Goal: Information Seeking & Learning: Learn about a topic

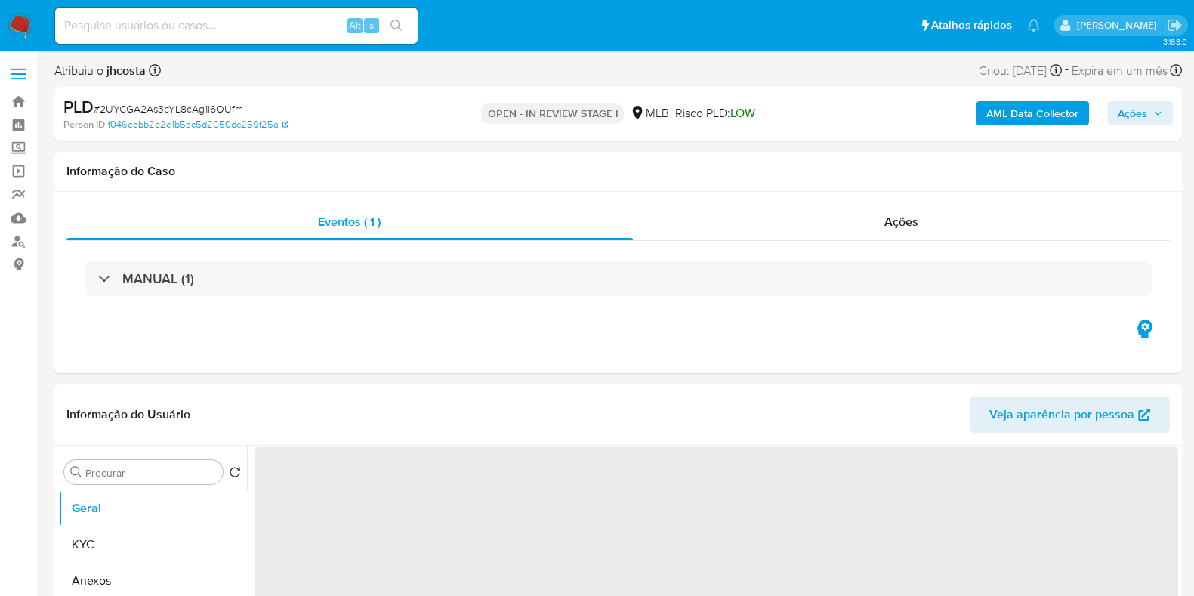
select select "10"
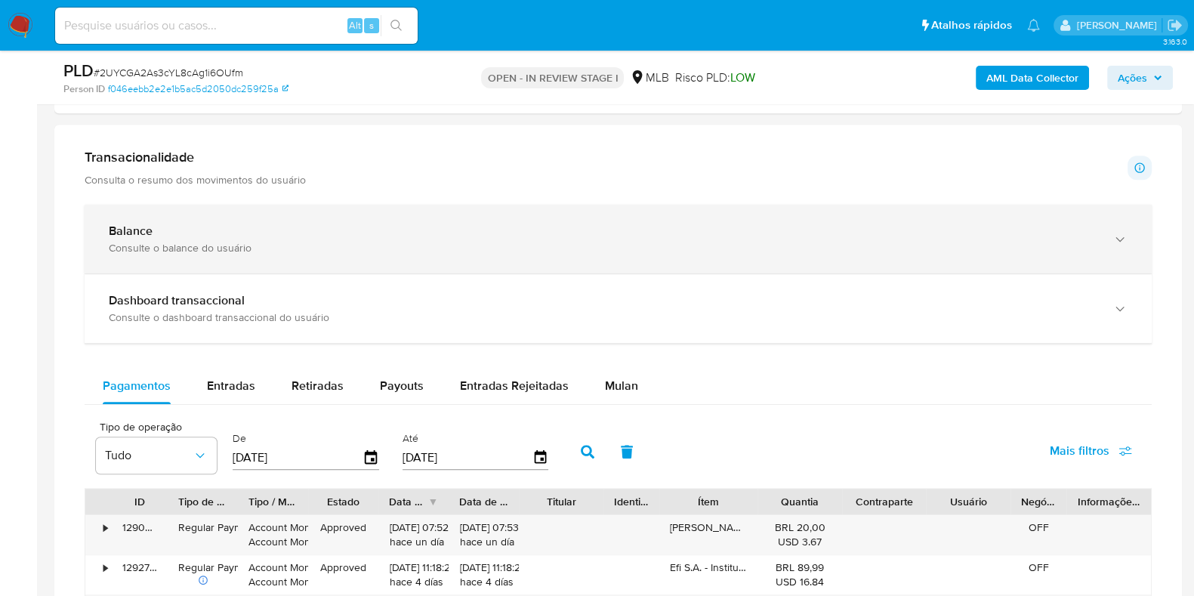
scroll to position [849, 0]
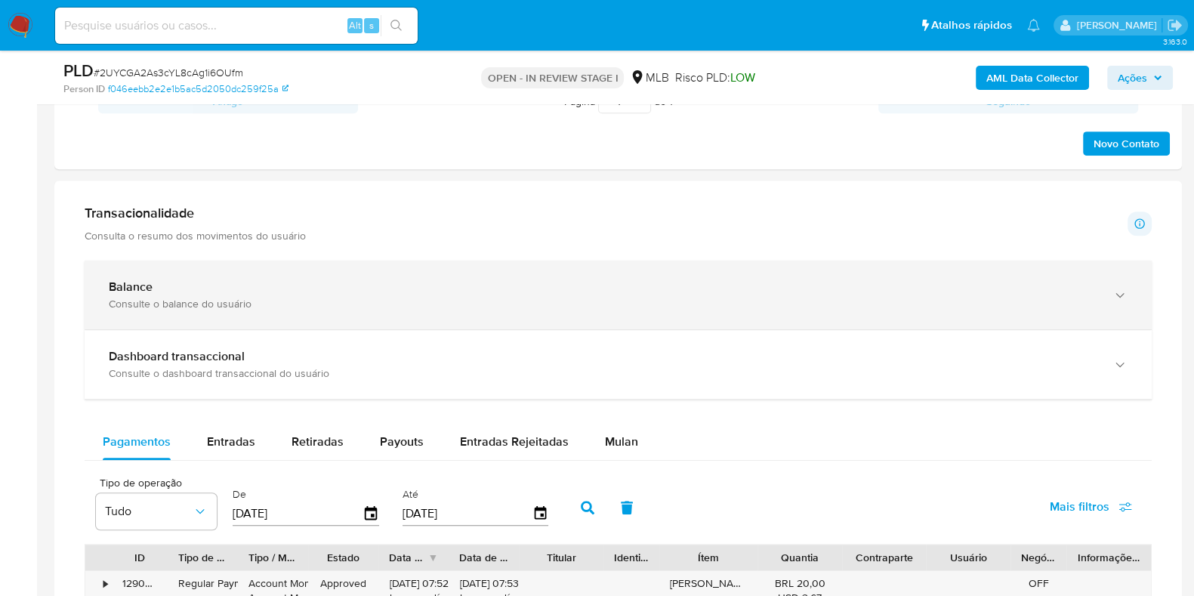
click at [238, 273] on div "Balance Consulte o balance do usuário" at bounding box center [618, 294] width 1067 height 69
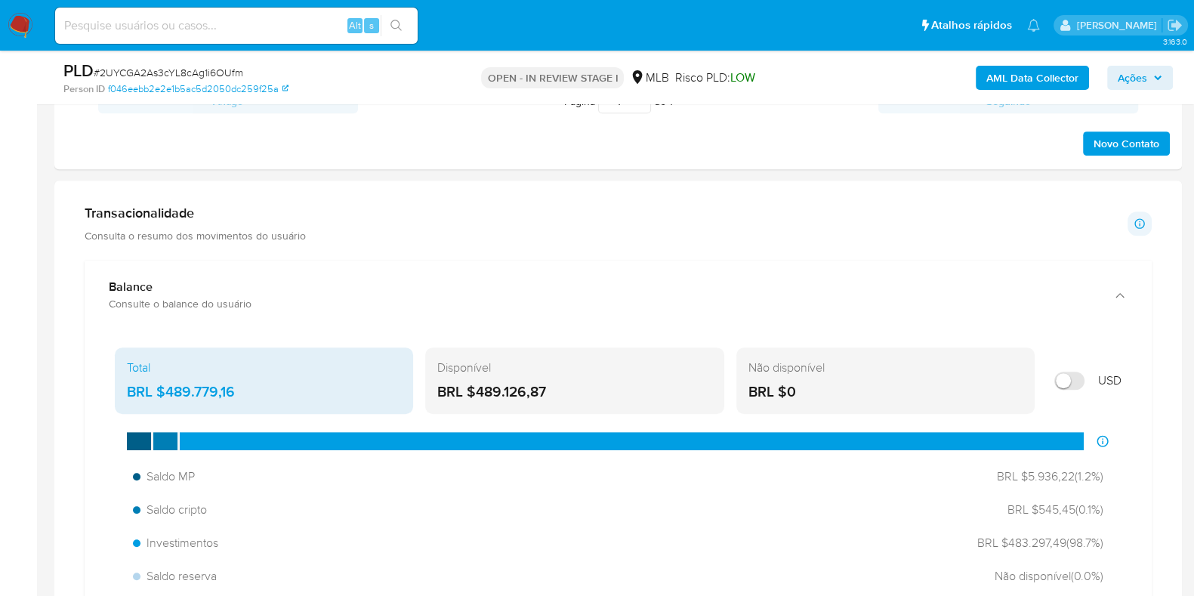
scroll to position [944, 0]
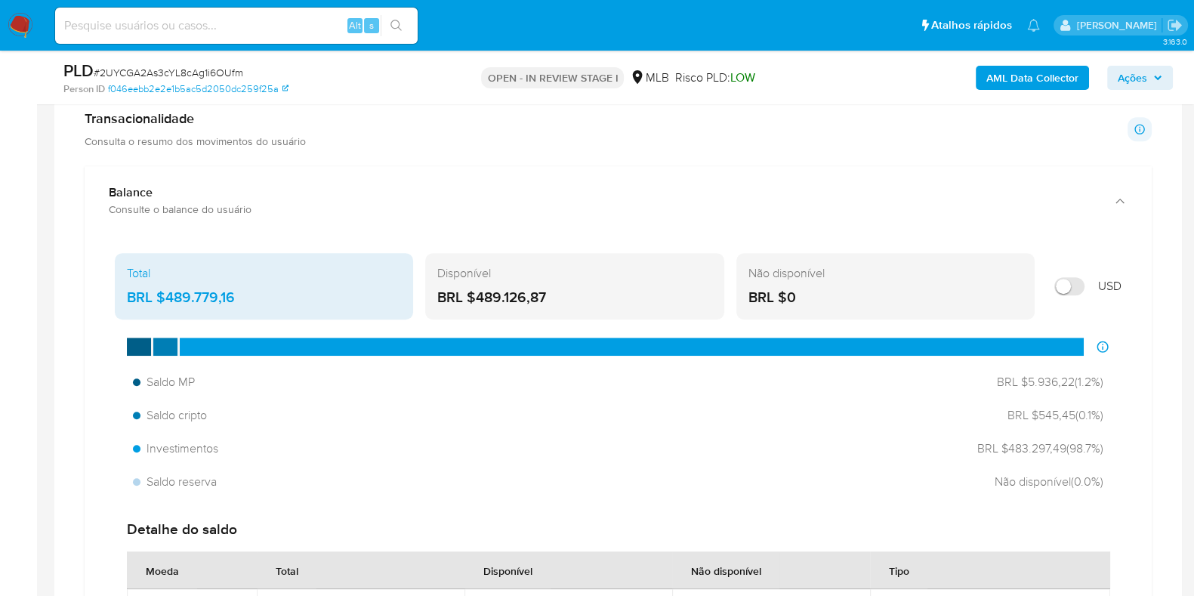
drag, startPoint x: 1003, startPoint y: 451, endPoint x: 1133, endPoint y: 415, distance: 134.1
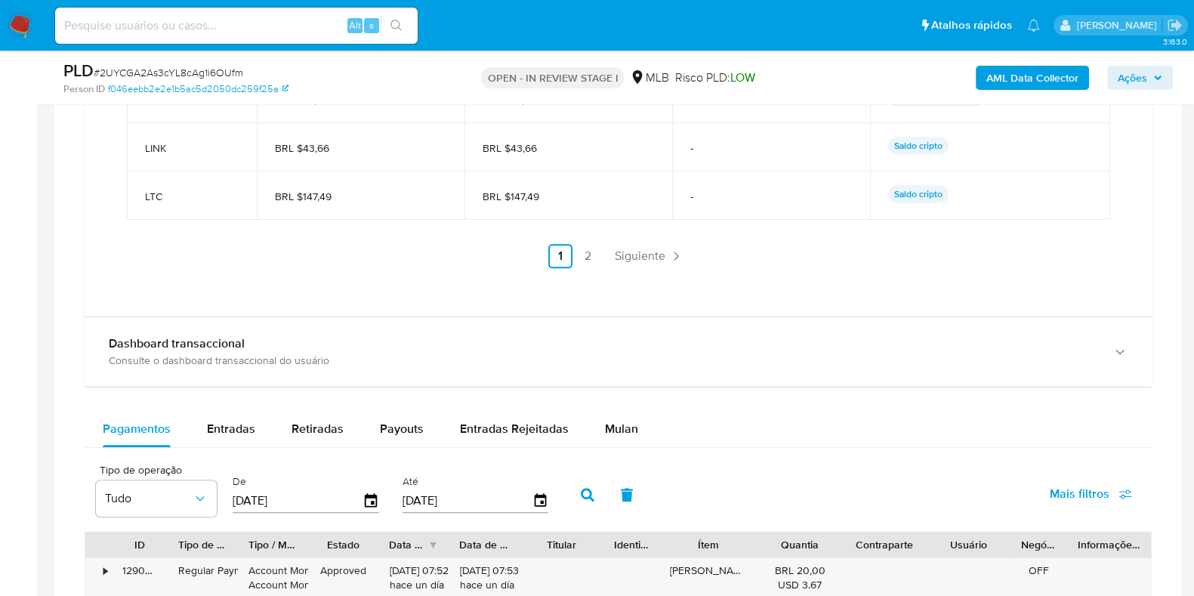
scroll to position [1888, 0]
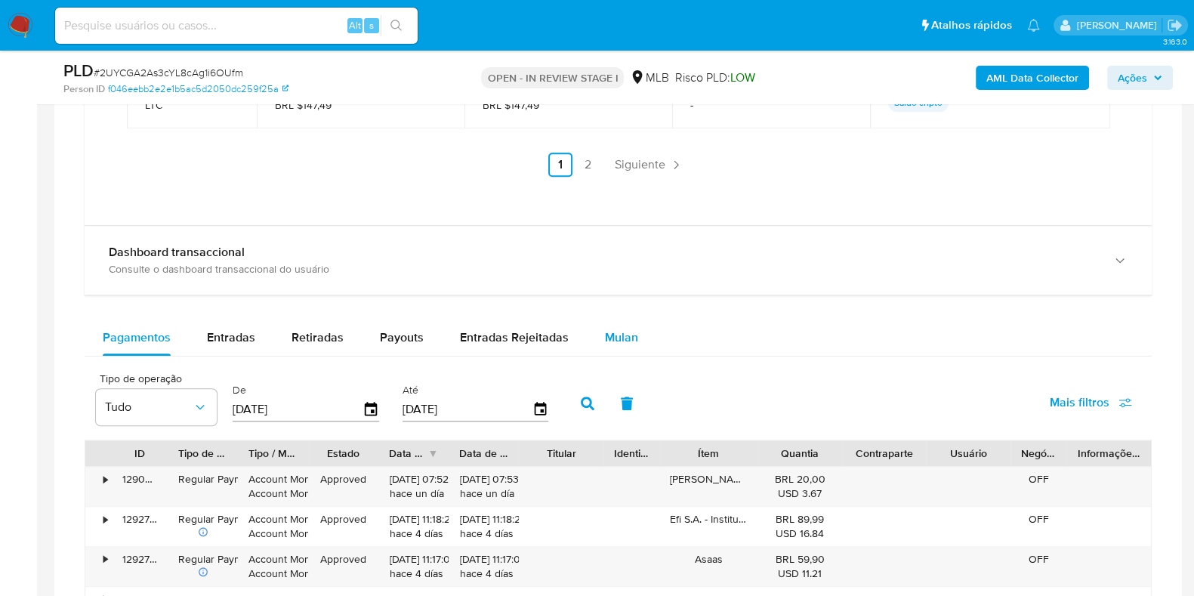
click at [620, 338] on span "Mulan" at bounding box center [621, 336] width 33 height 17
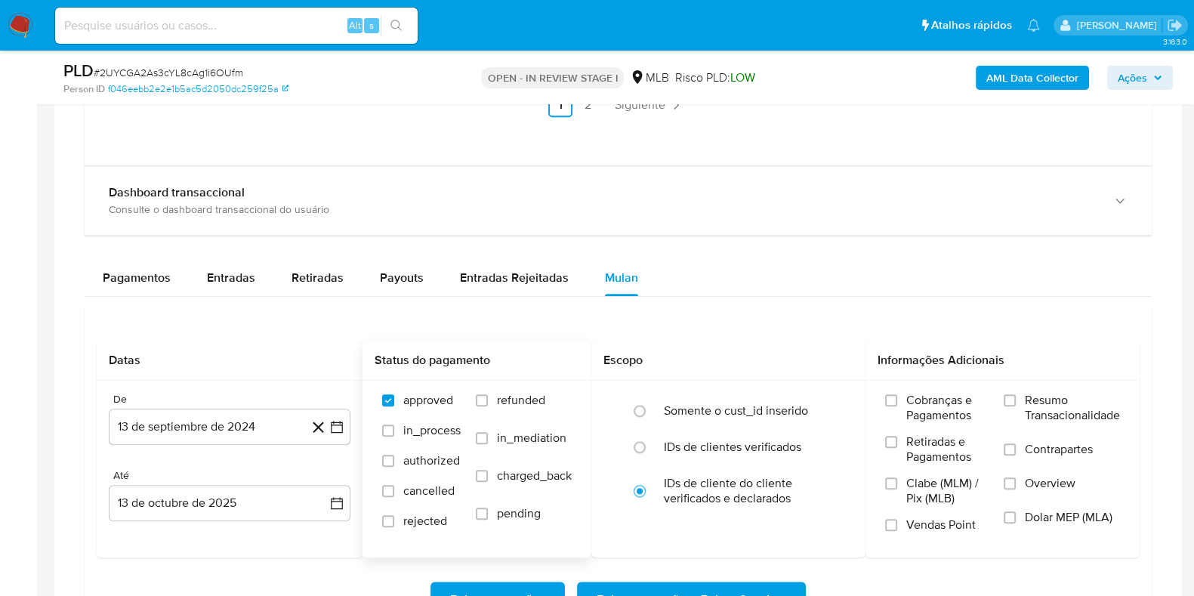
scroll to position [2076, 0]
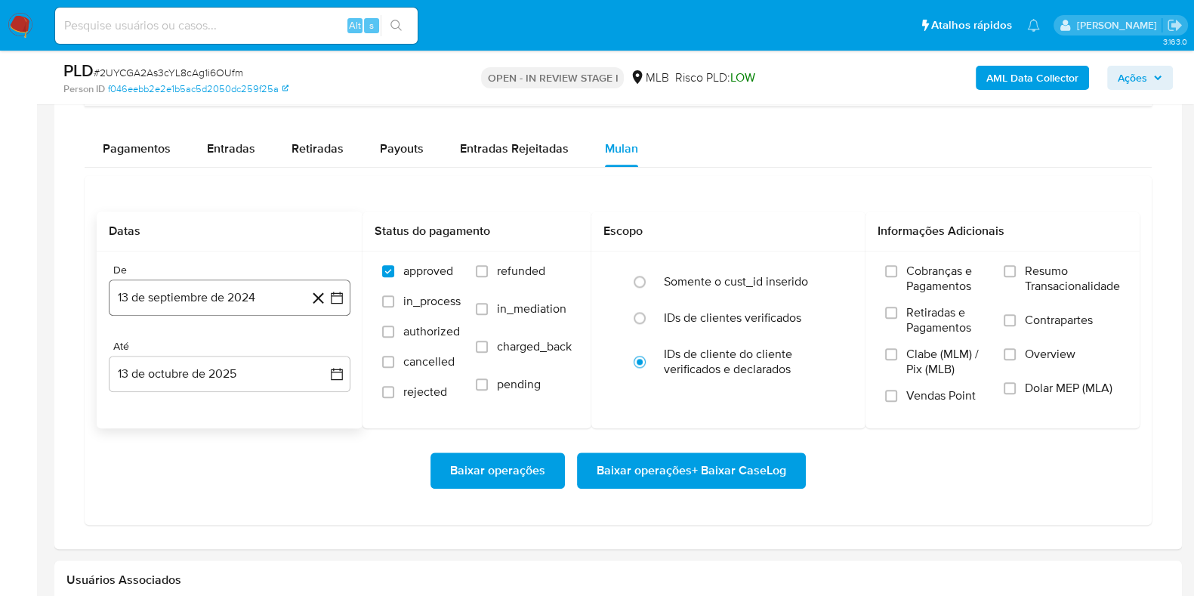
click at [238, 298] on button "13 de septiembre de 2024" at bounding box center [230, 297] width 242 height 36
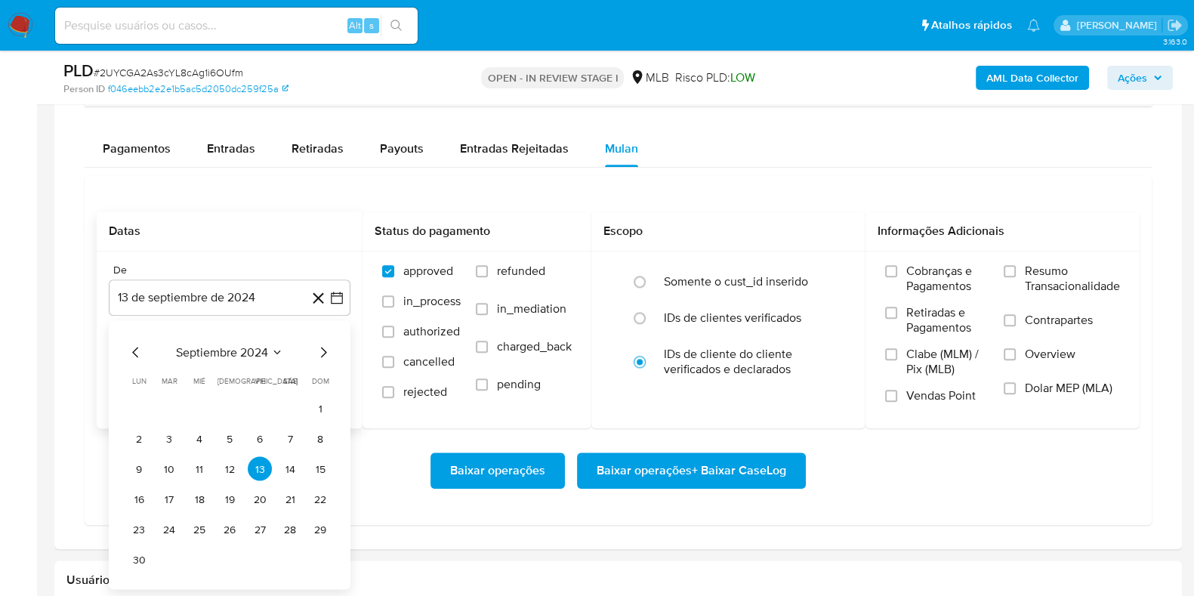
click at [264, 350] on span "septiembre 2024" at bounding box center [222, 352] width 92 height 15
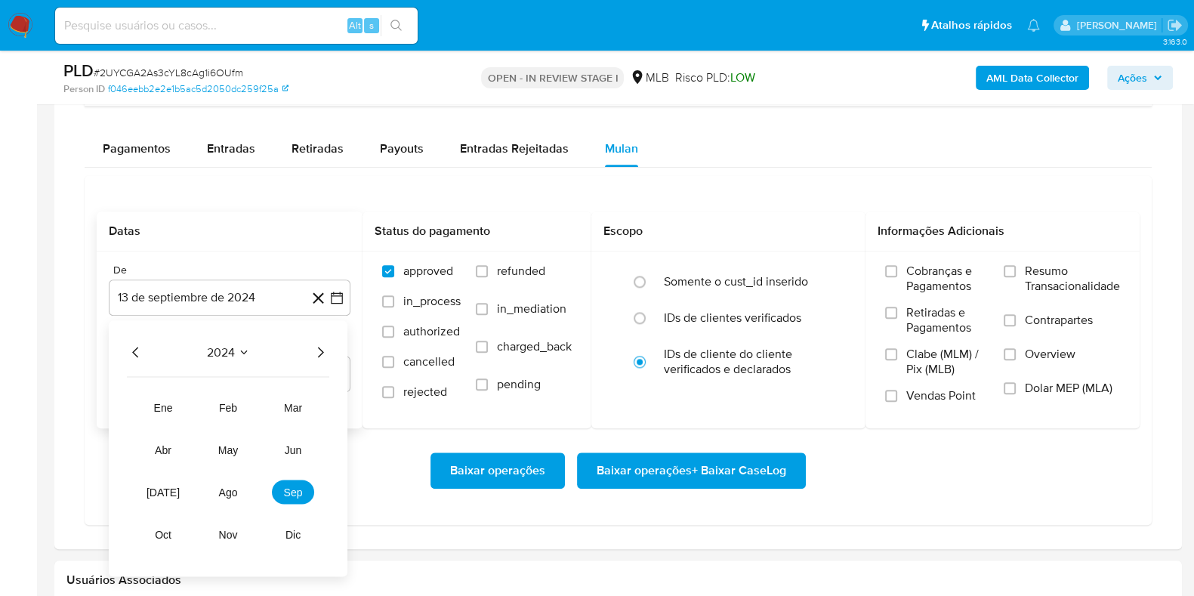
click at [140, 349] on icon "Año anterior" at bounding box center [136, 353] width 18 height 18
click at [163, 534] on span "oct" at bounding box center [163, 535] width 17 height 12
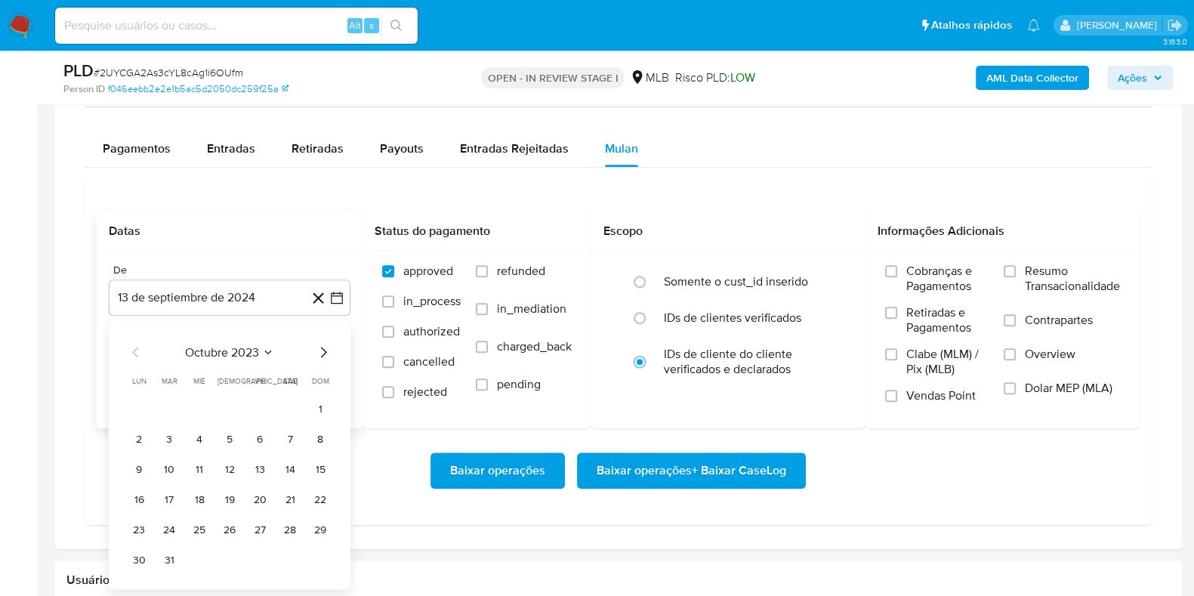
click at [321, 402] on button "1" at bounding box center [320, 408] width 24 height 24
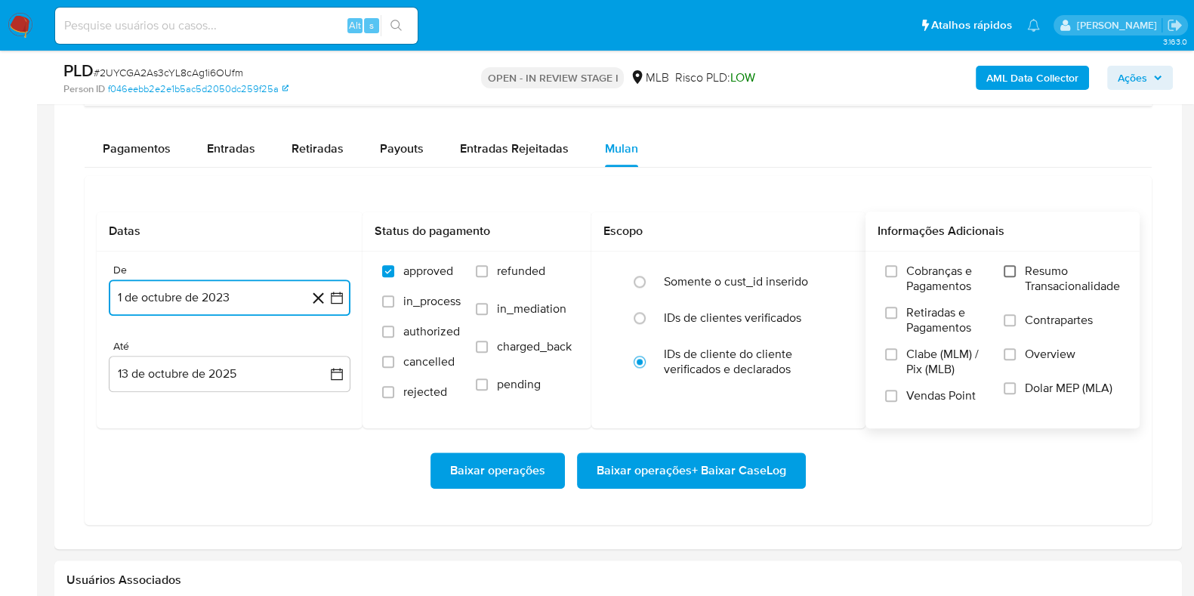
click at [1010, 270] on input "Resumo Transacionalidade" at bounding box center [1009, 271] width 12 height 12
click at [706, 465] on span "Baixar operações + Baixar CaseLog" at bounding box center [691, 470] width 190 height 33
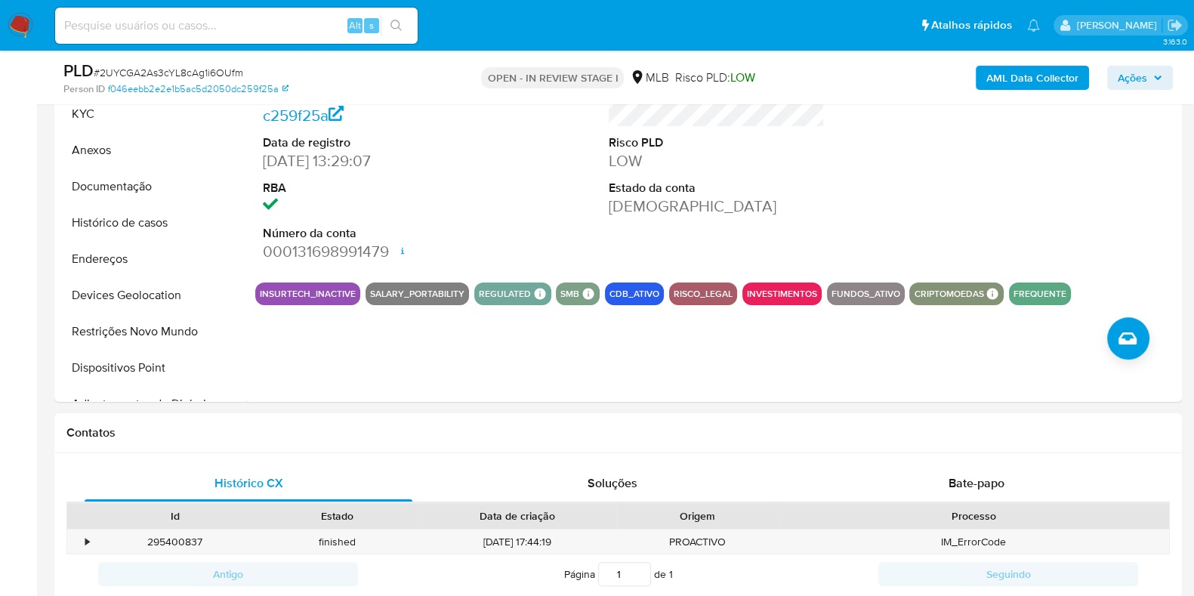
scroll to position [188, 0]
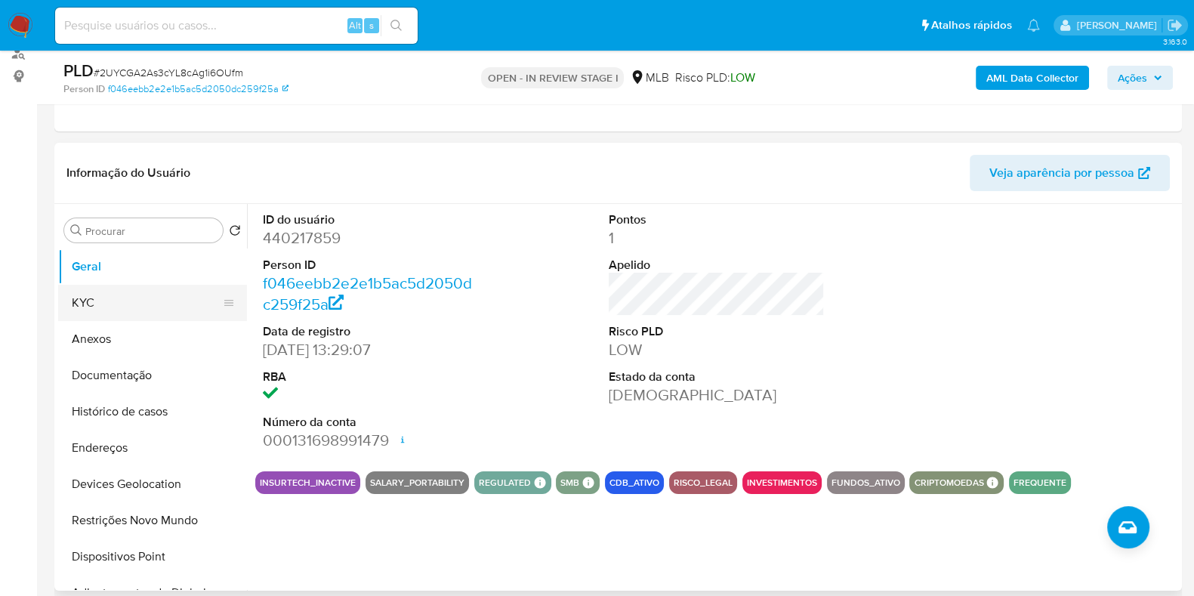
click at [125, 310] on button "KYC" at bounding box center [146, 303] width 177 height 36
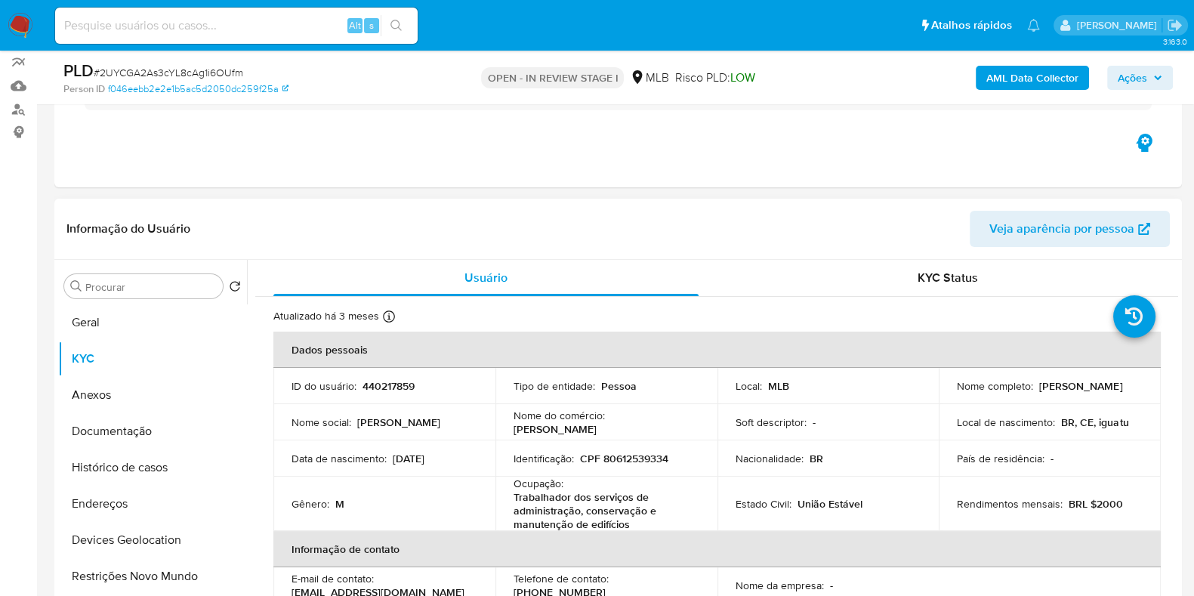
scroll to position [94, 0]
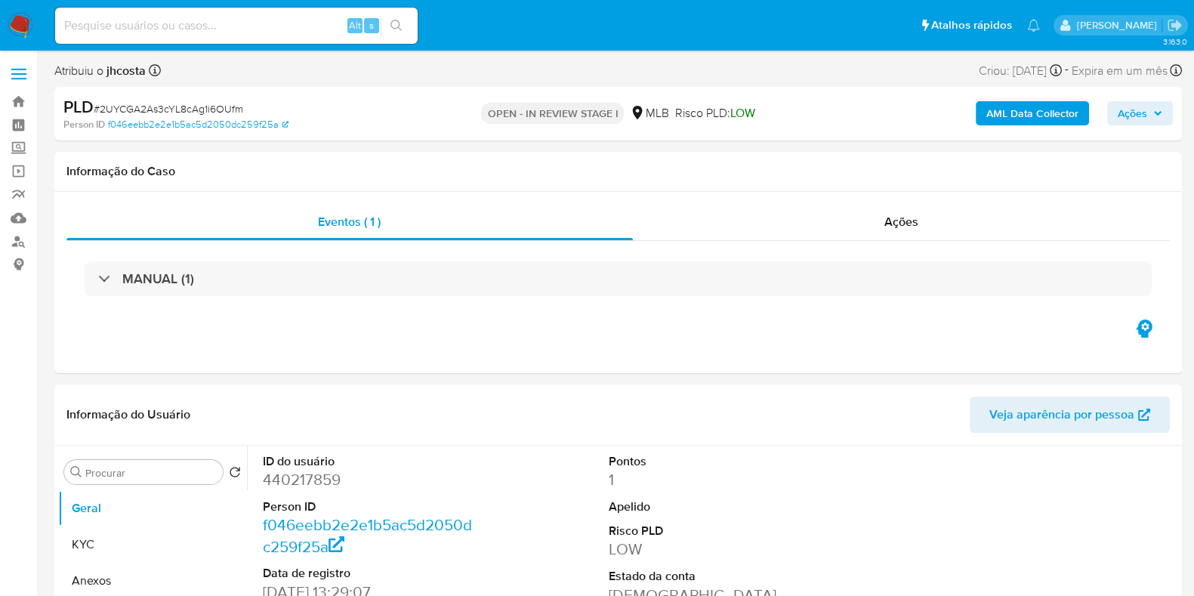
select select "10"
click at [316, 473] on dd "440217859" at bounding box center [371, 479] width 216 height 21
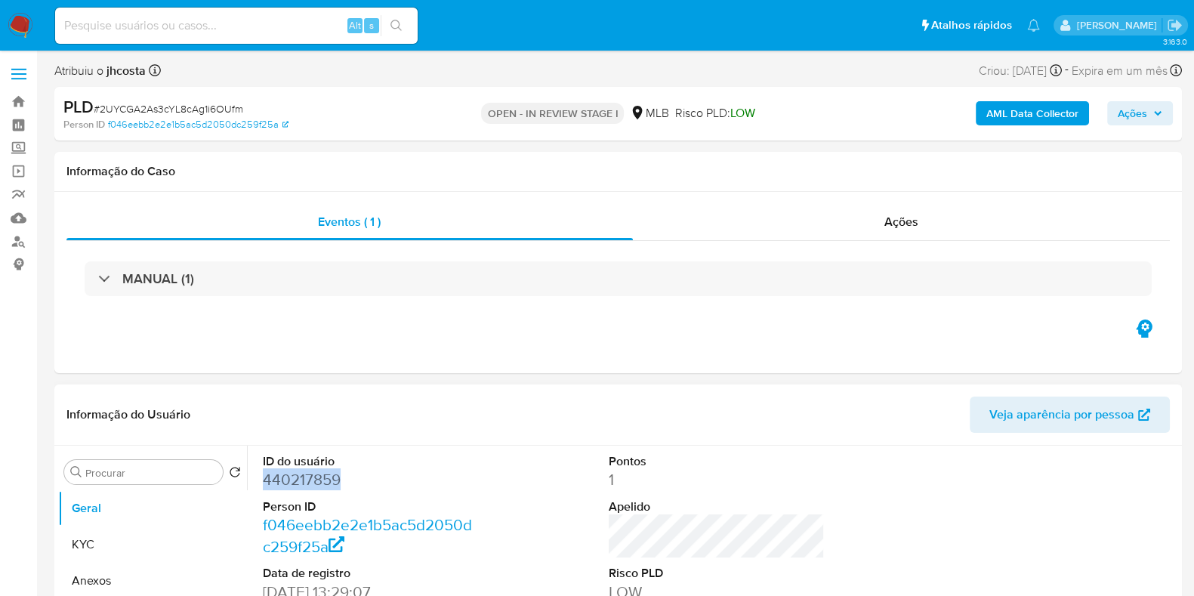
click at [316, 472] on dd "440217859" at bounding box center [371, 479] width 216 height 21
copy dd "440217859"
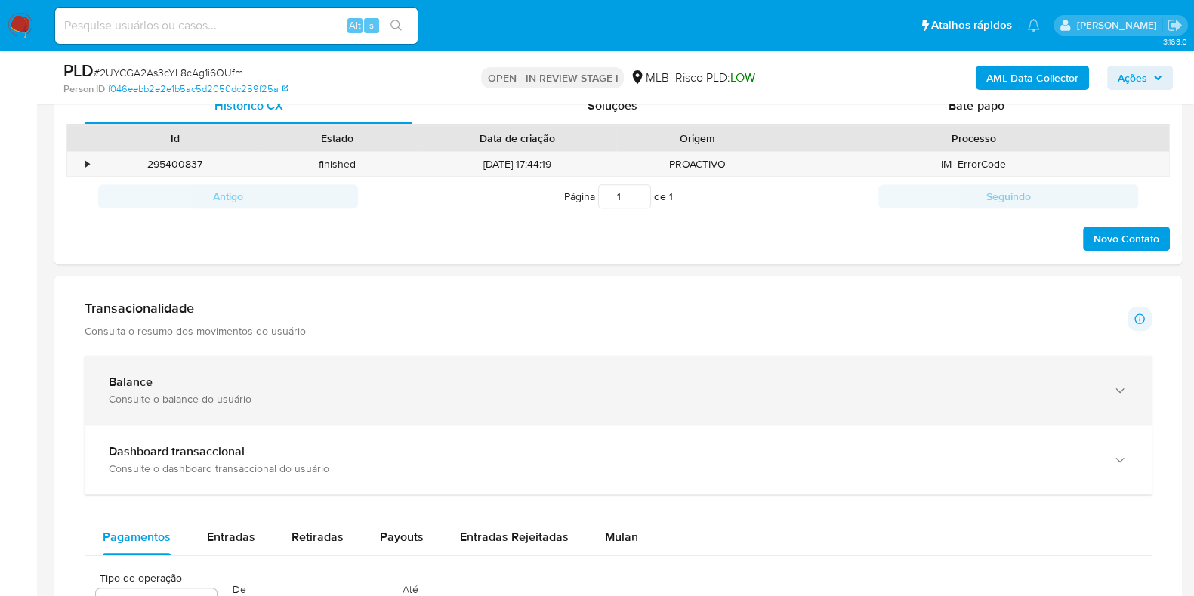
scroll to position [1038, 0]
click at [180, 375] on div "Balance" at bounding box center [603, 382] width 988 height 15
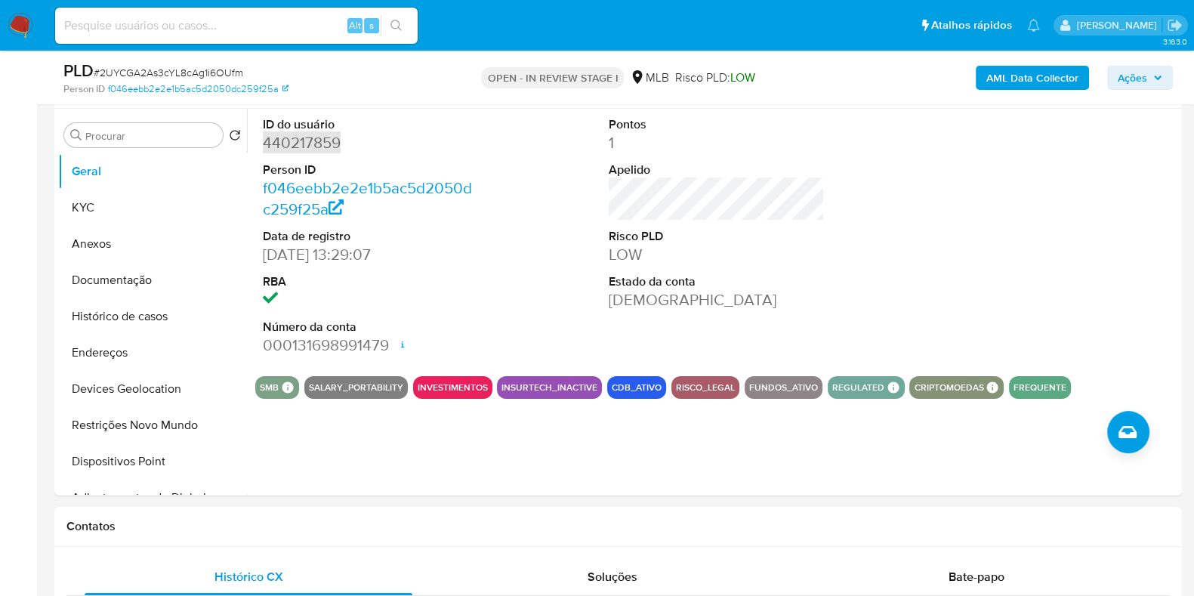
scroll to position [2694, 0]
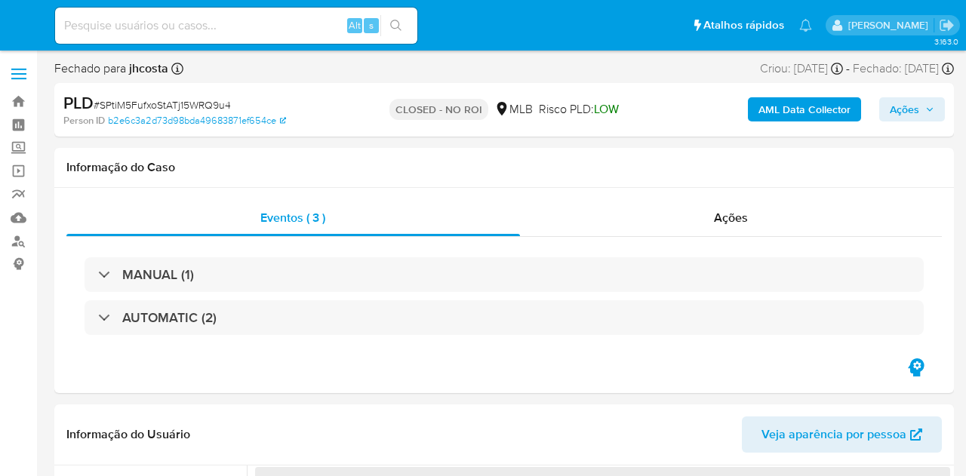
select select "10"
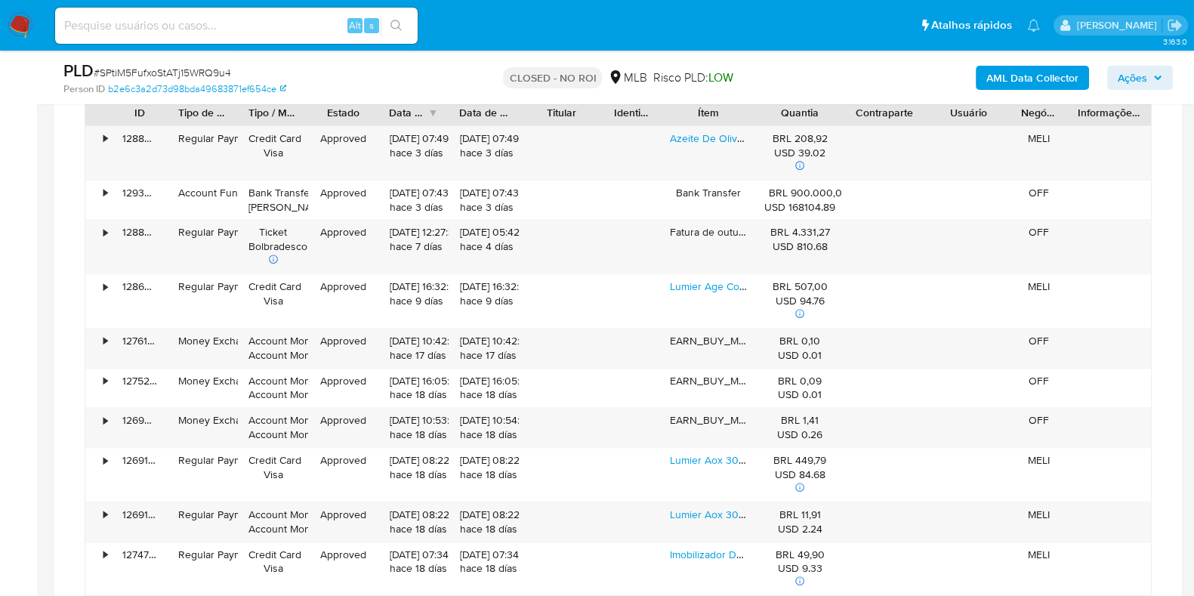
scroll to position [1133, 0]
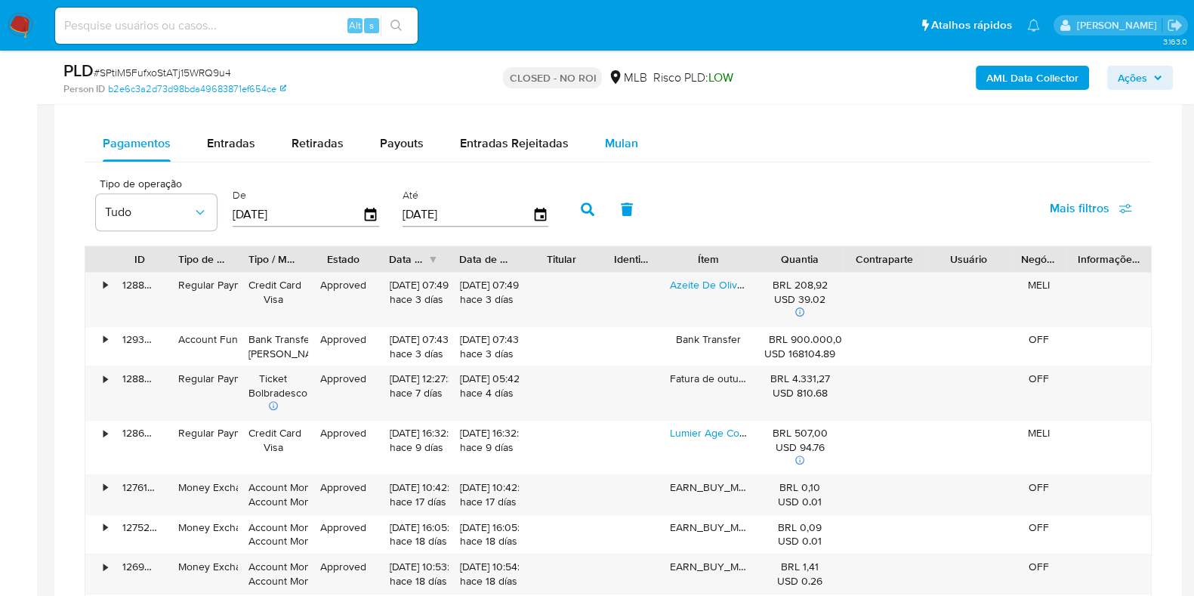
click at [619, 140] on span "Mulan" at bounding box center [621, 142] width 33 height 17
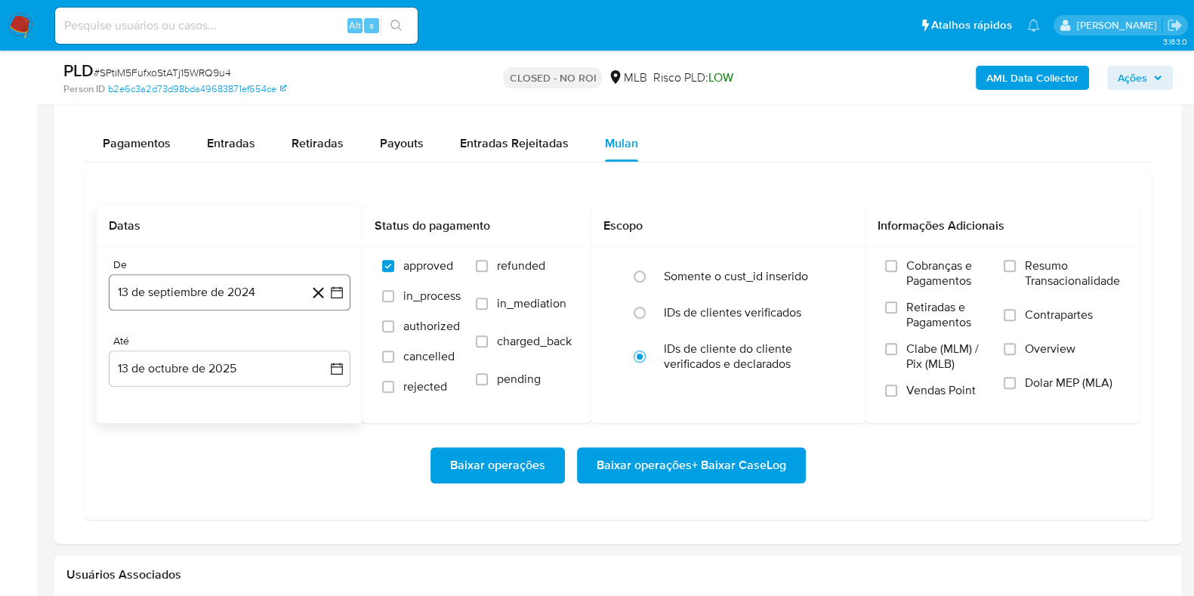
click at [220, 284] on button "13 de septiembre de 2024" at bounding box center [230, 292] width 242 height 36
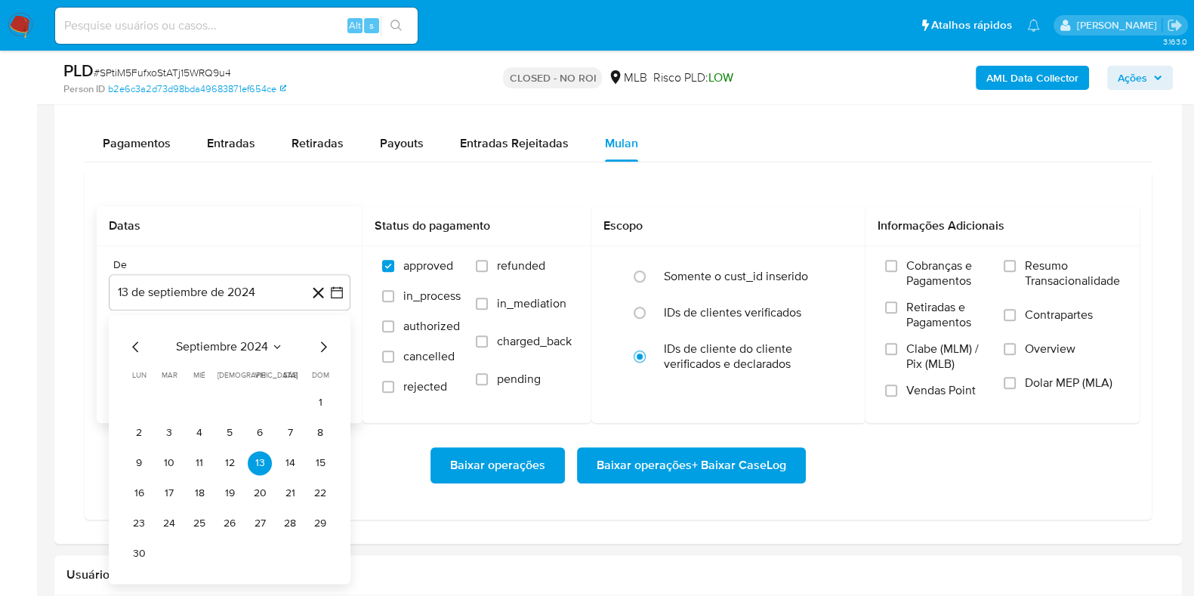
click at [269, 347] on button "septiembre 2024" at bounding box center [229, 346] width 107 height 15
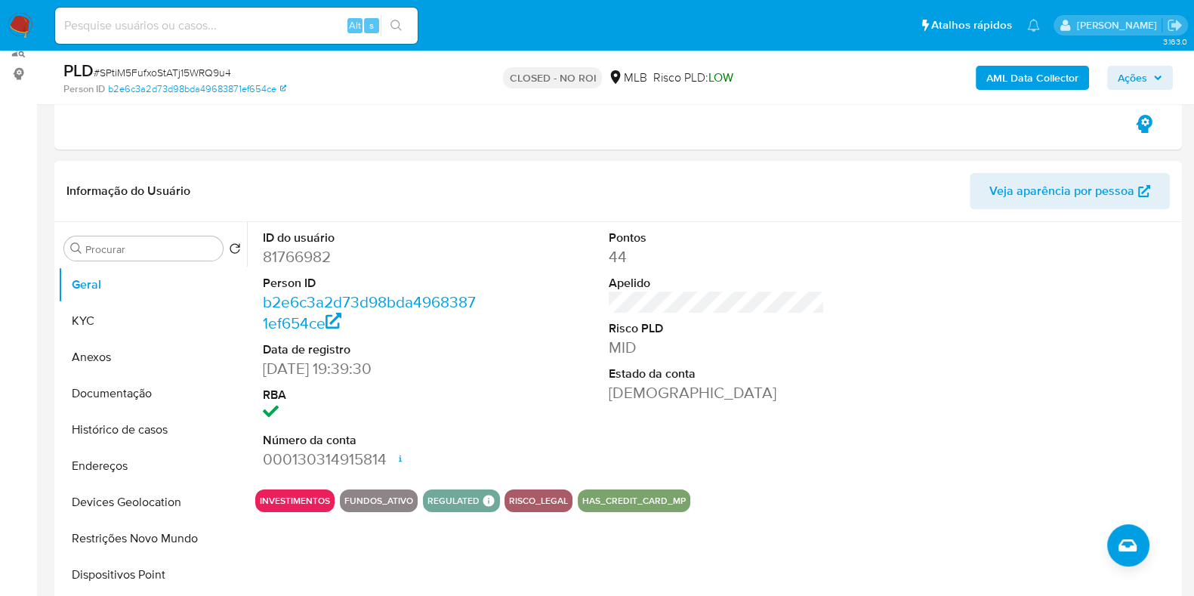
scroll to position [188, 0]
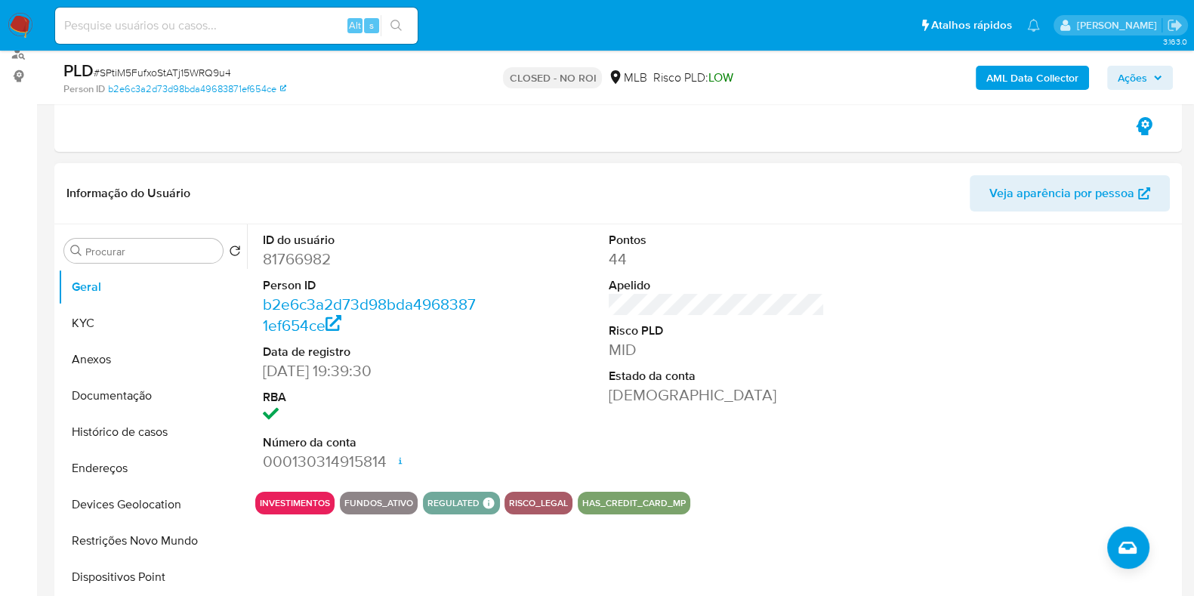
click at [317, 260] on dd "81766982" at bounding box center [371, 258] width 216 height 21
click at [313, 260] on dd "81766982" at bounding box center [371, 258] width 216 height 21
click at [311, 260] on dd "81766982" at bounding box center [371, 258] width 216 height 21
copy dd "81766982"
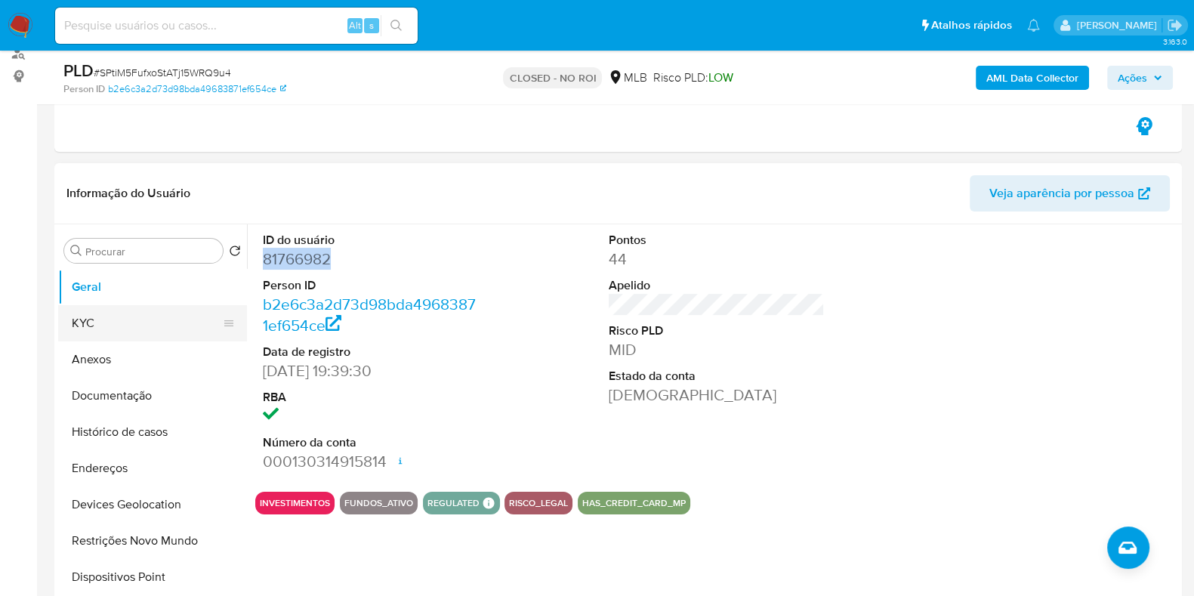
click at [132, 322] on button "KYC" at bounding box center [146, 323] width 177 height 36
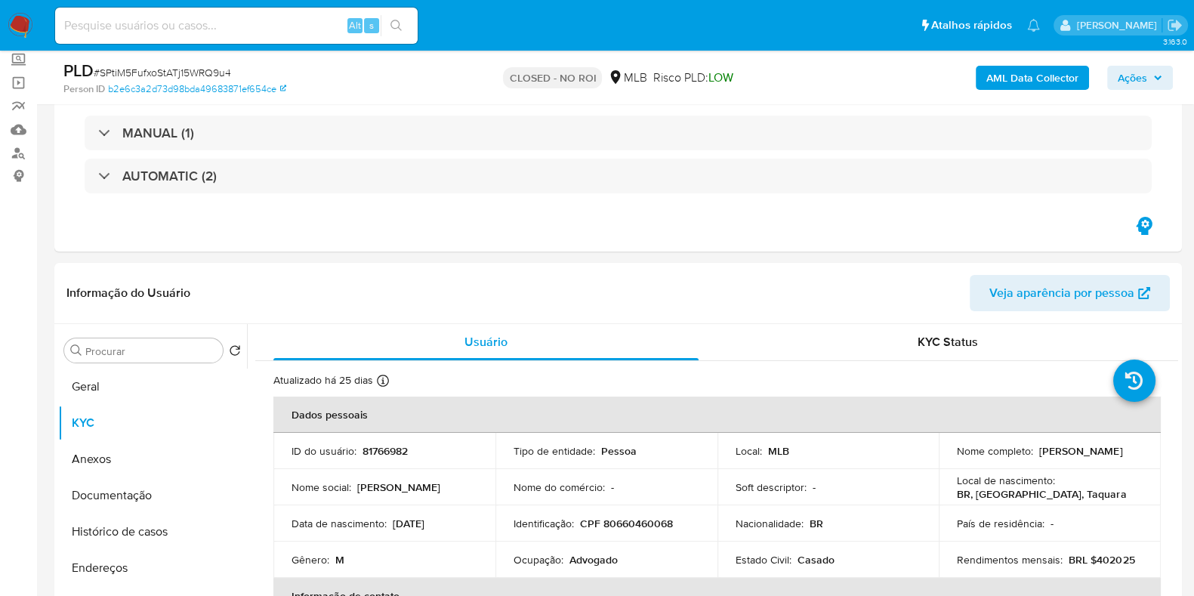
scroll to position [0, 0]
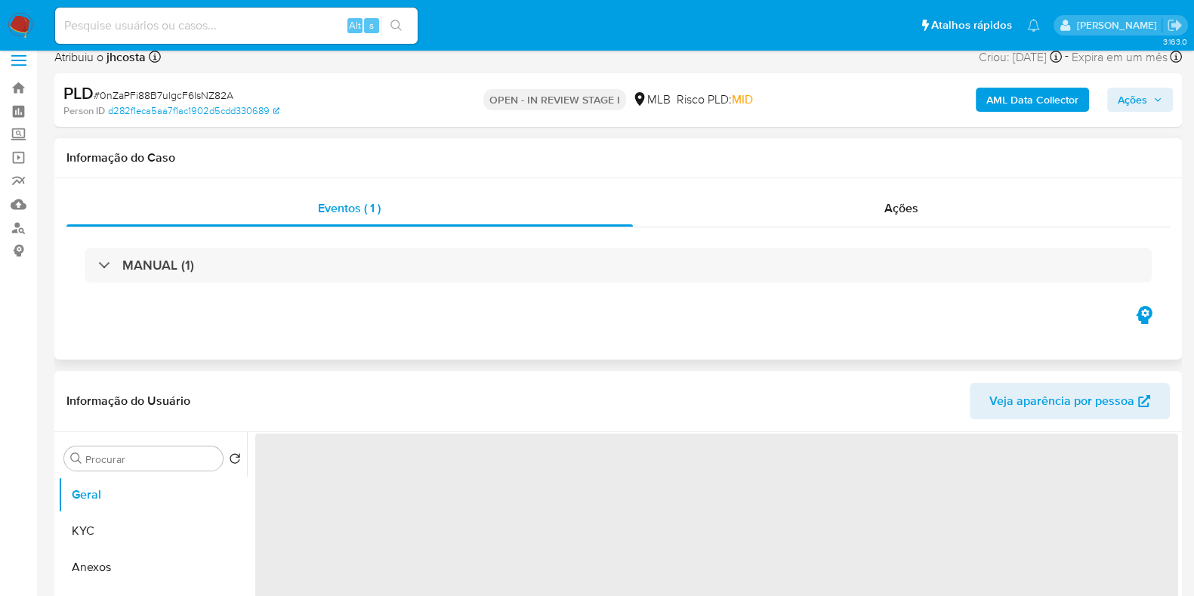
scroll to position [188, 0]
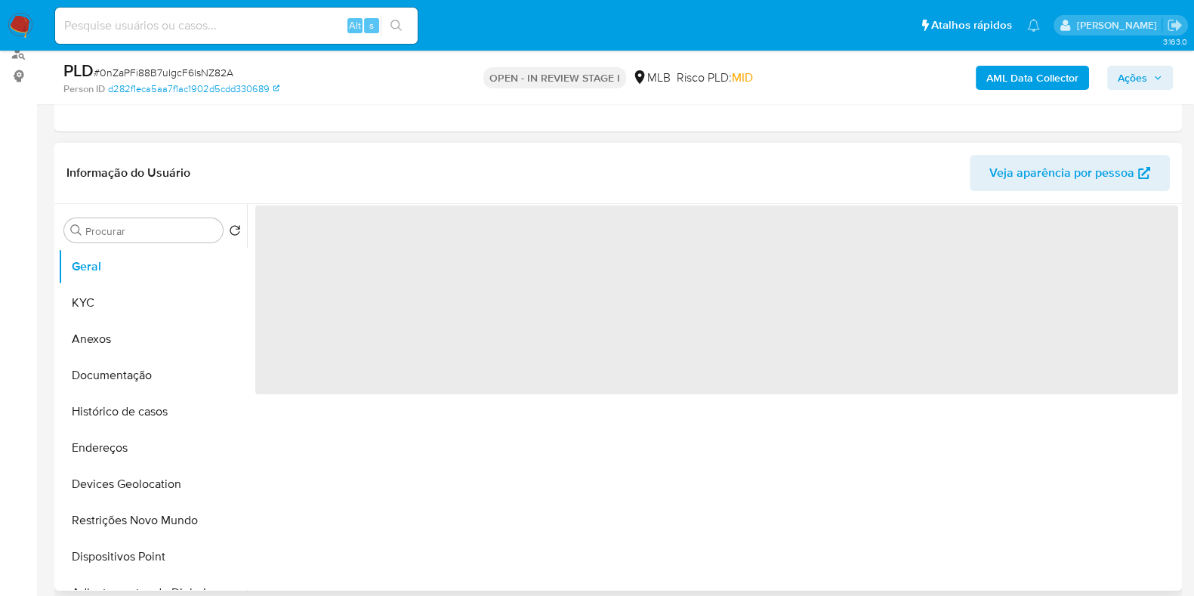
select select "10"
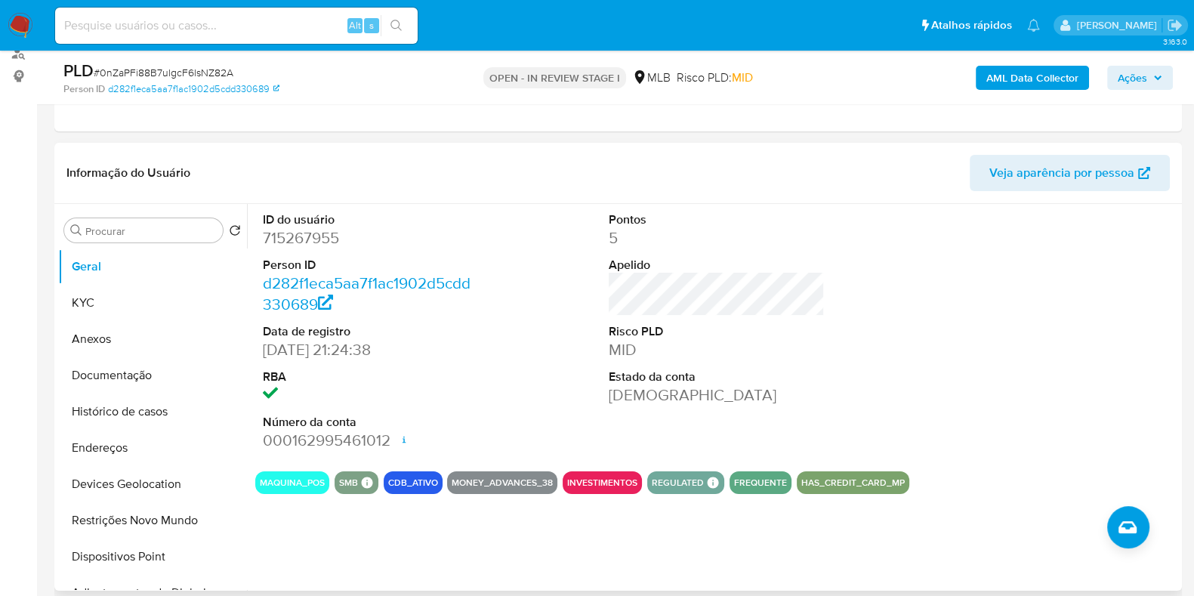
click at [302, 239] on dd "715267955" at bounding box center [371, 237] width 216 height 21
copy dd "715267955"
click at [312, 233] on dd "715267955" at bounding box center [371, 237] width 216 height 21
click at [311, 232] on dd "715267955" at bounding box center [371, 237] width 216 height 21
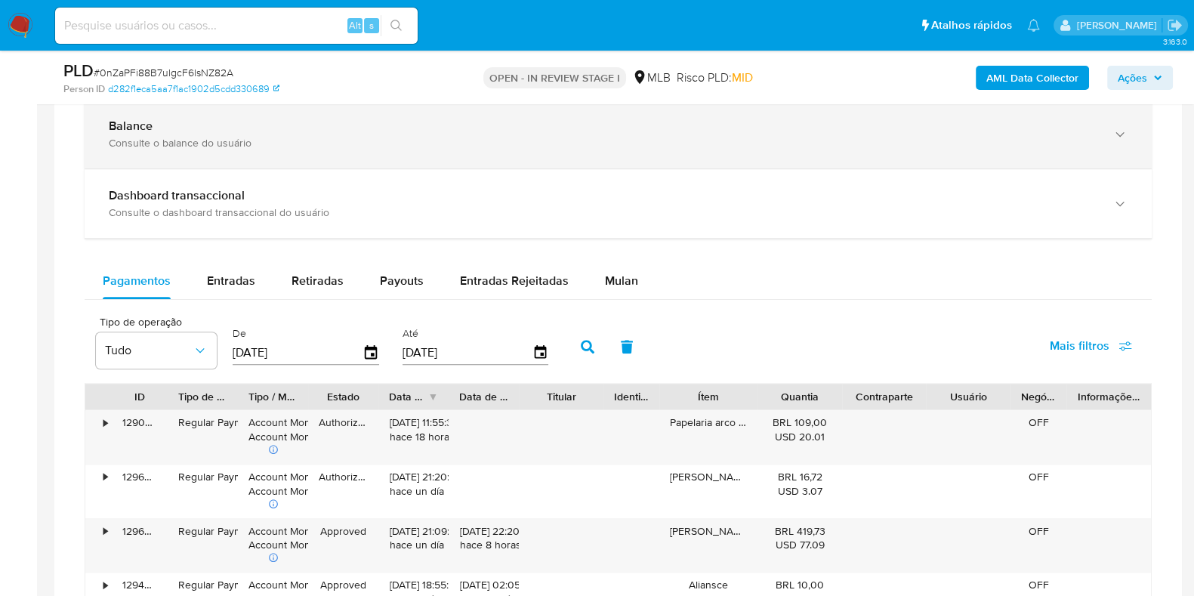
scroll to position [944, 0]
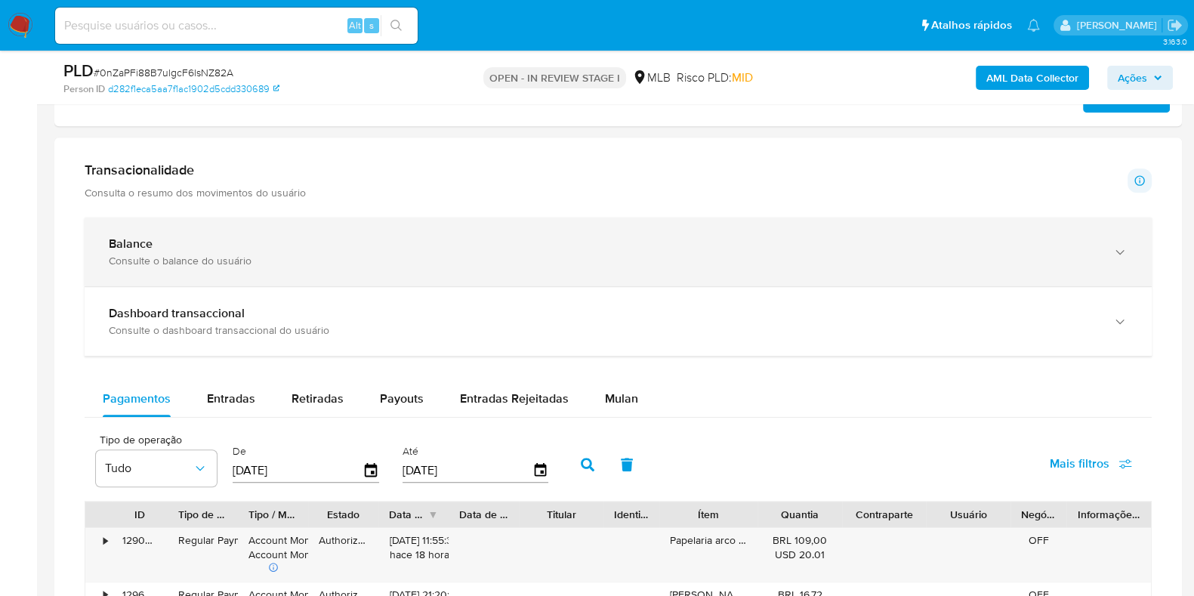
click at [163, 230] on div "Balance Consulte o balance do usuário" at bounding box center [618, 251] width 1067 height 69
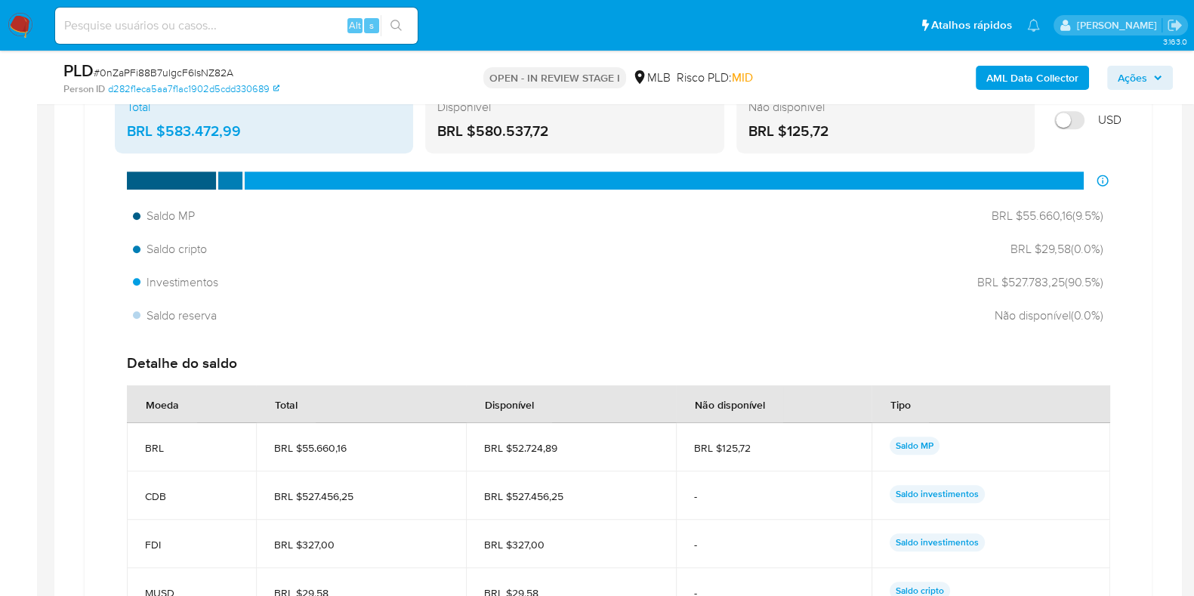
scroll to position [1133, 0]
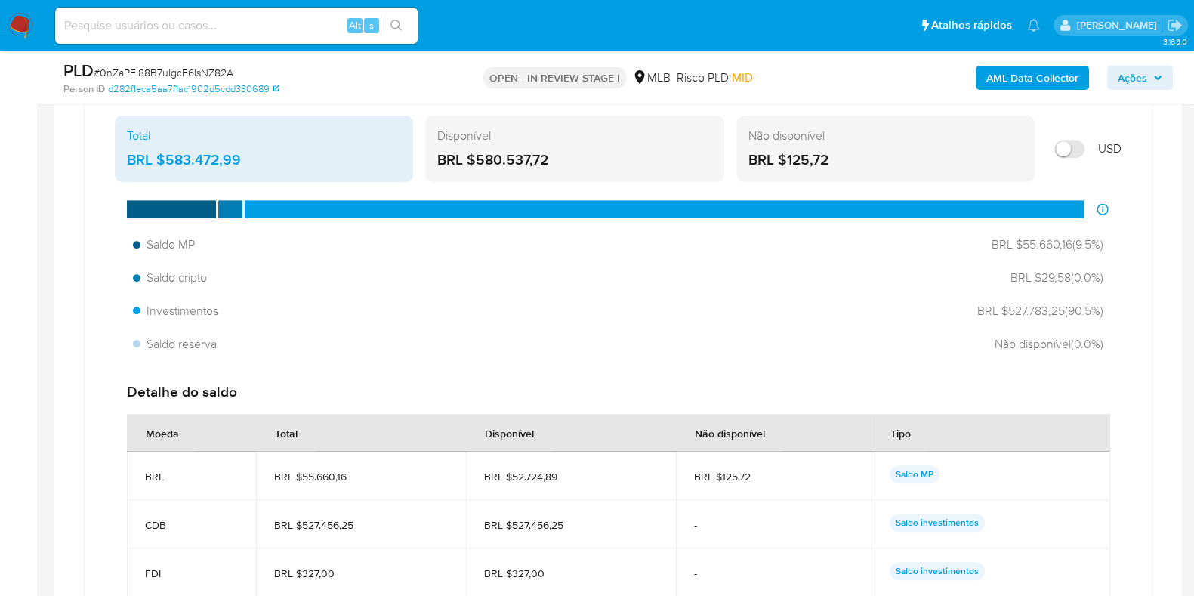
drag, startPoint x: 1002, startPoint y: 310, endPoint x: 1127, endPoint y: 312, distance: 124.6
click at [1127, 312] on div "Total BRL $583.472,99 Disponível BRL $580.537,72 Não disponível BRL $125,72 USD…" at bounding box center [618, 416] width 1043 height 614
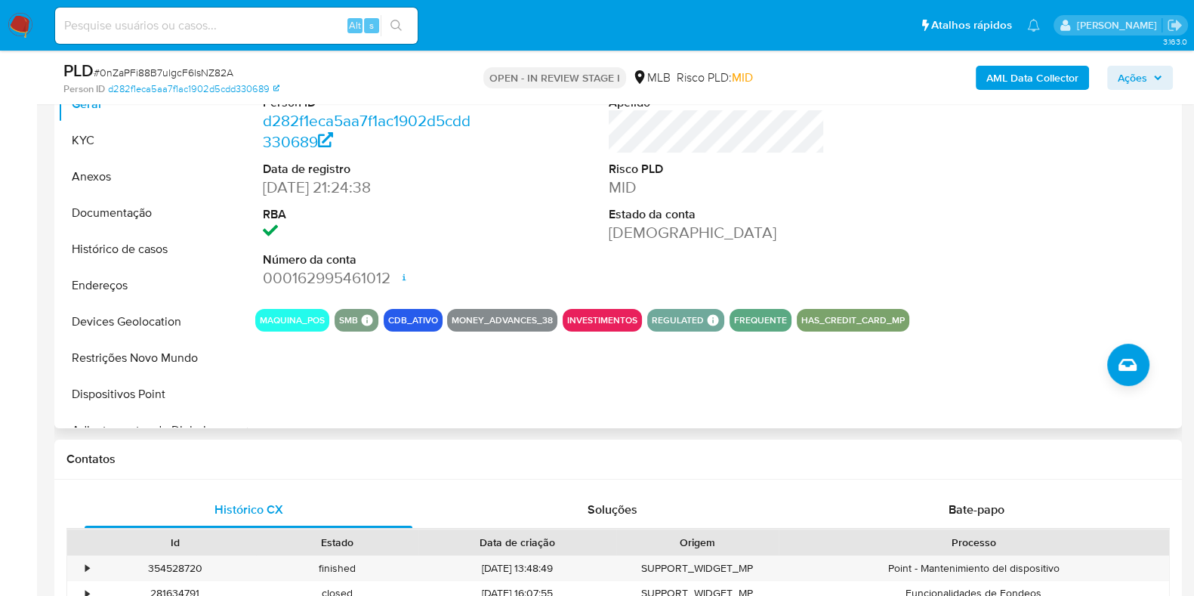
scroll to position [94, 0]
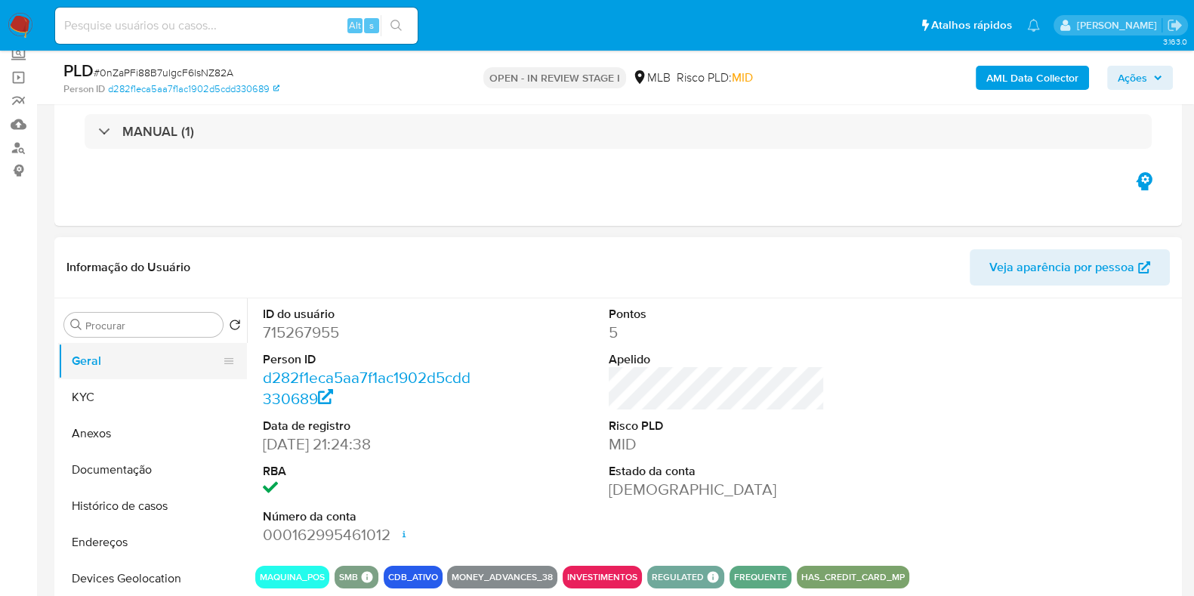
click at [123, 350] on button "Geral" at bounding box center [146, 361] width 177 height 36
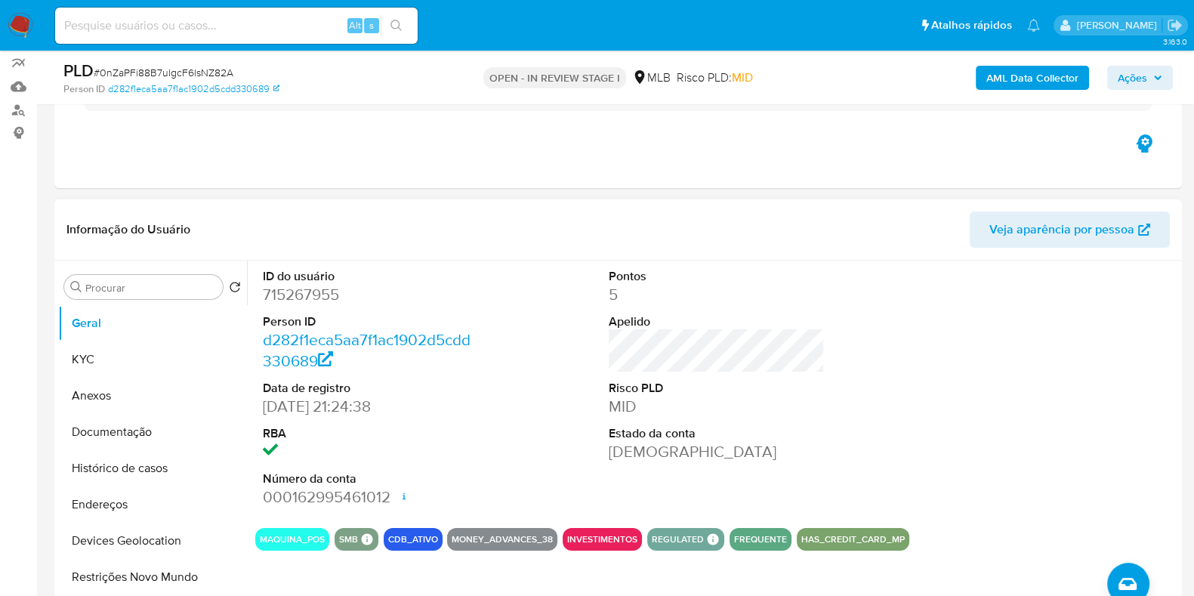
scroll to position [188, 0]
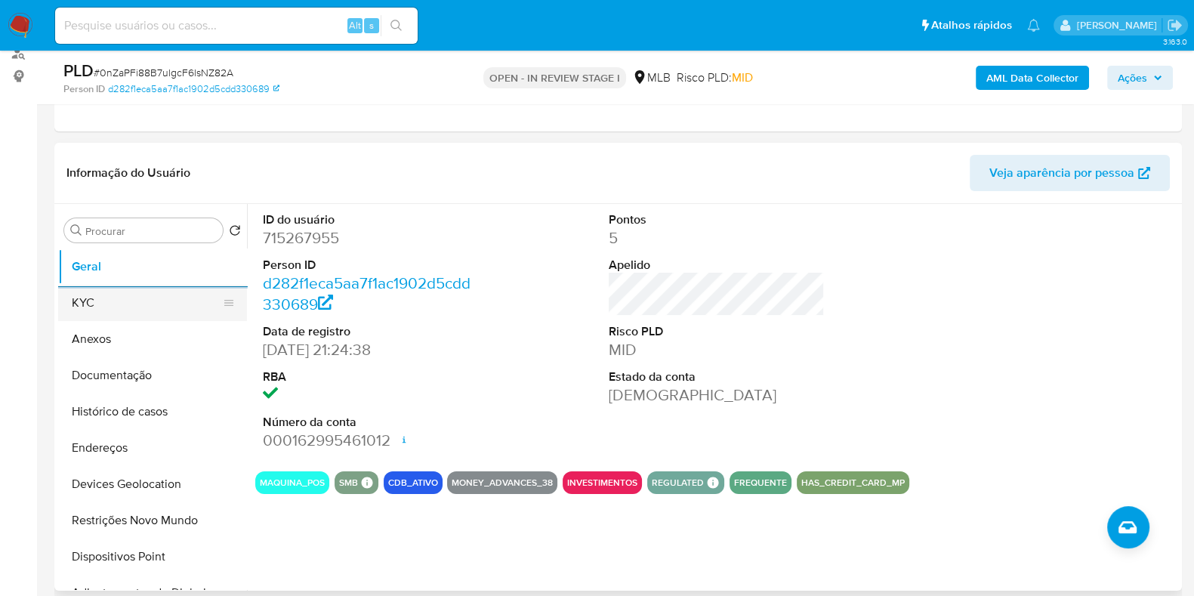
click at [71, 300] on button "KYC" at bounding box center [146, 303] width 177 height 36
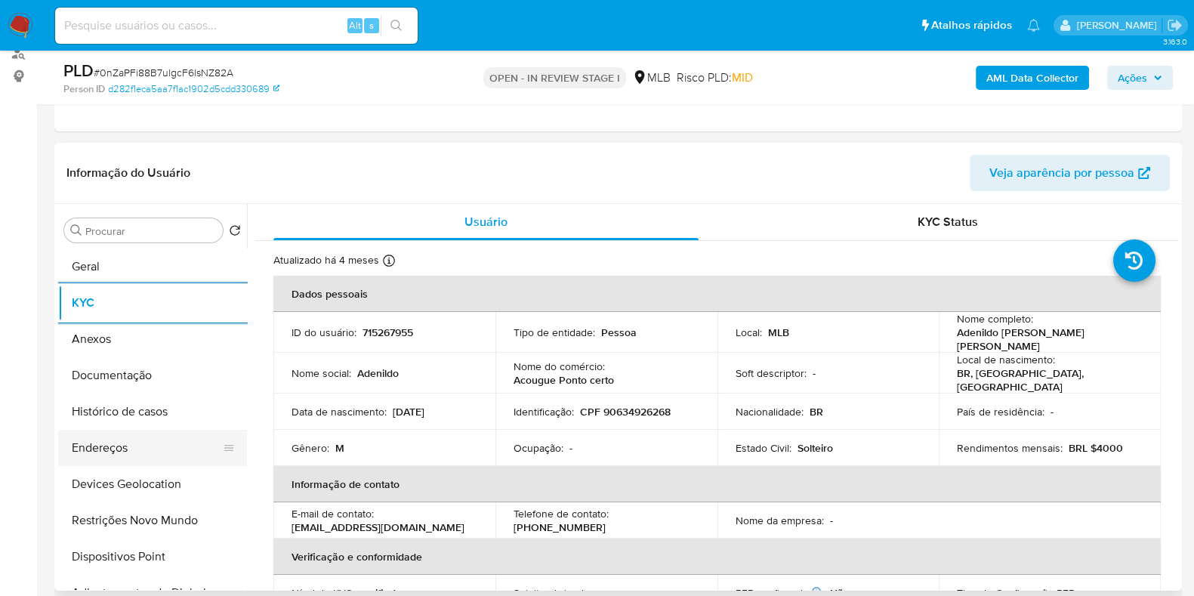
drag, startPoint x: 106, startPoint y: 446, endPoint x: 103, endPoint y: 429, distance: 17.6
click at [104, 430] on button "Endereços" at bounding box center [146, 448] width 177 height 36
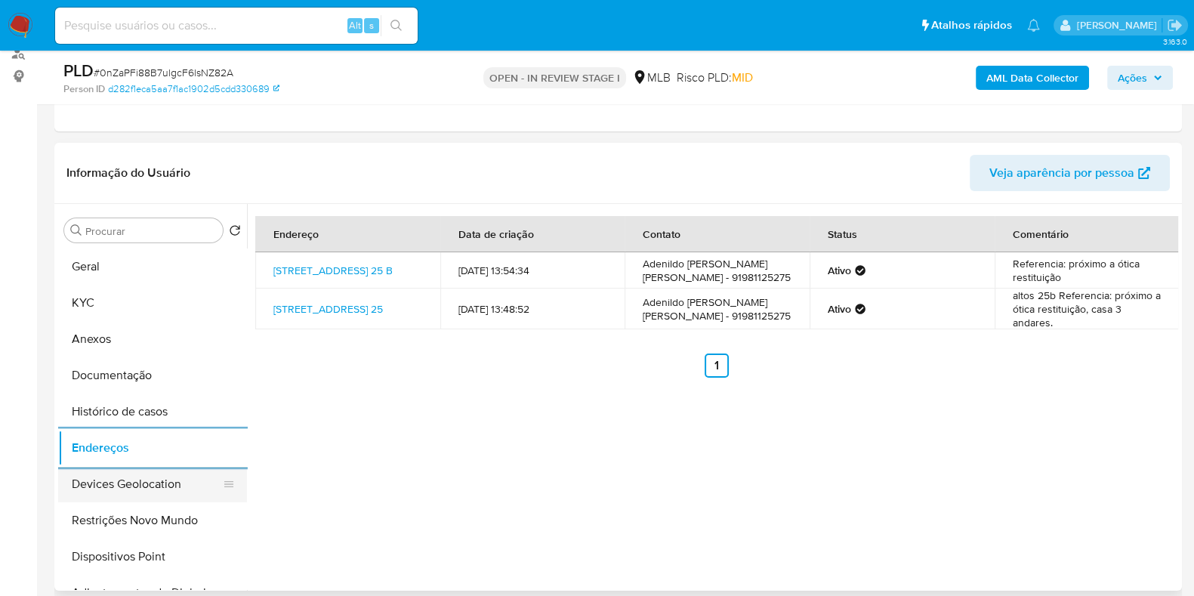
click at [152, 477] on button "Devices Geolocation" at bounding box center [146, 484] width 177 height 36
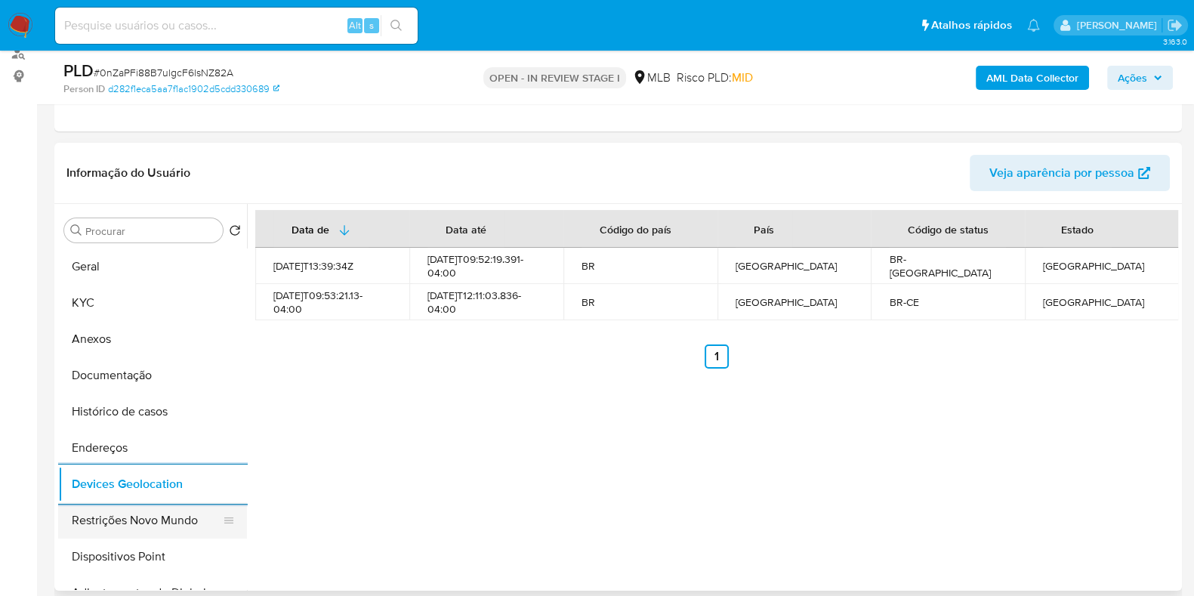
click at [121, 515] on button "Restrições Novo Mundo" at bounding box center [146, 520] width 177 height 36
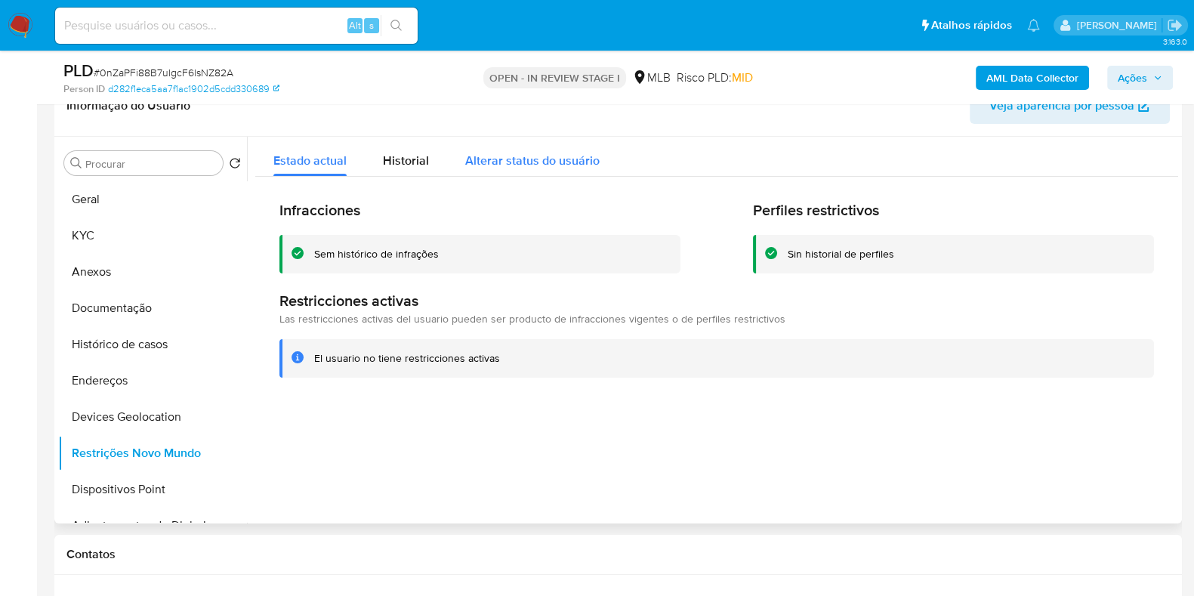
scroll to position [283, 0]
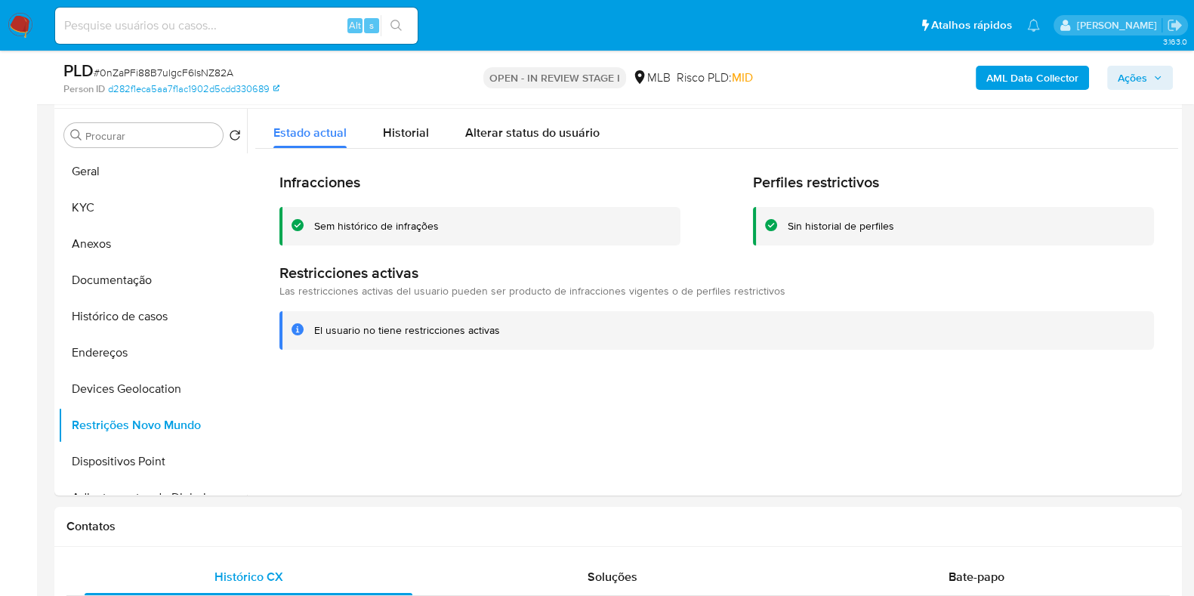
click at [1022, 78] on b "AML Data Collector" at bounding box center [1032, 78] width 92 height 24
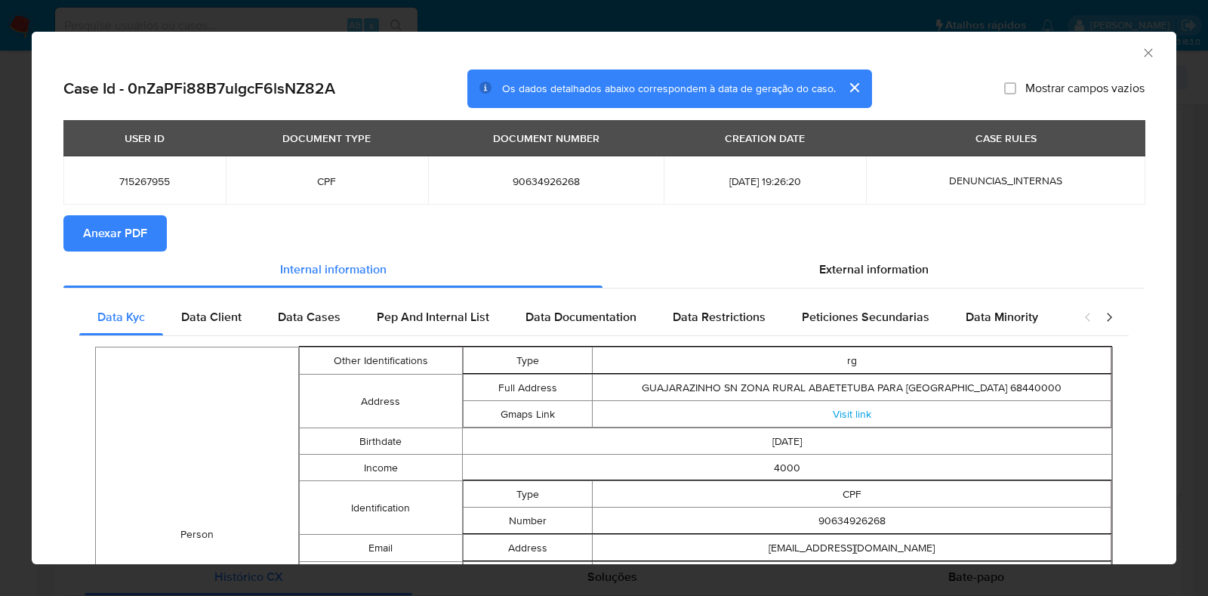
click at [126, 228] on span "Anexar PDF" at bounding box center [115, 233] width 64 height 33
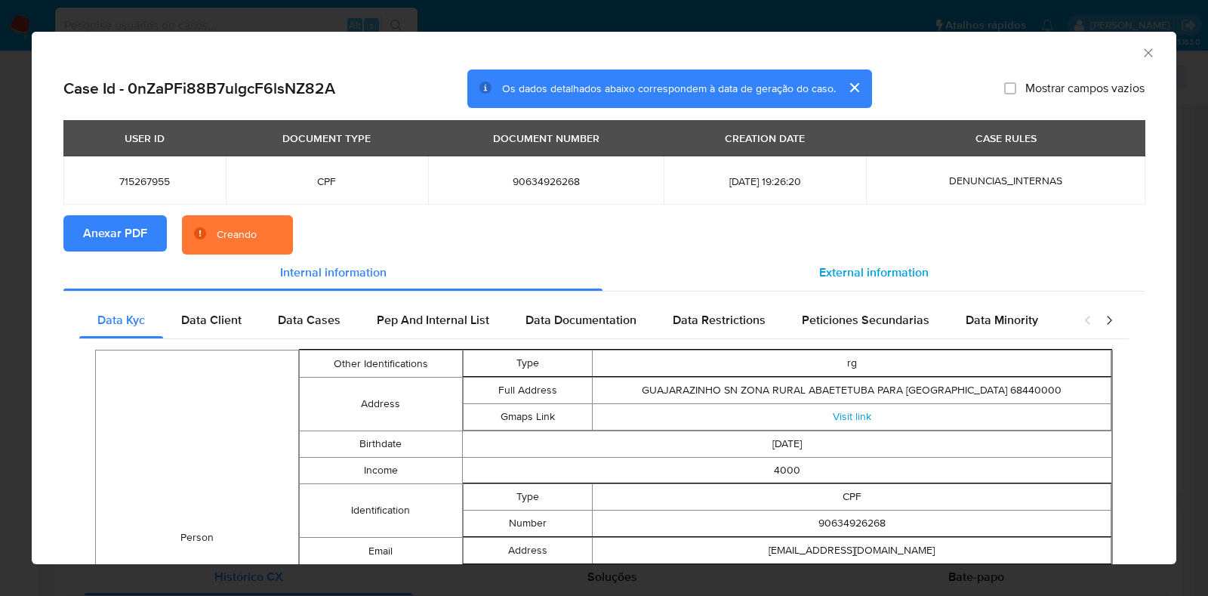
click at [856, 260] on div "External information" at bounding box center [874, 272] width 542 height 36
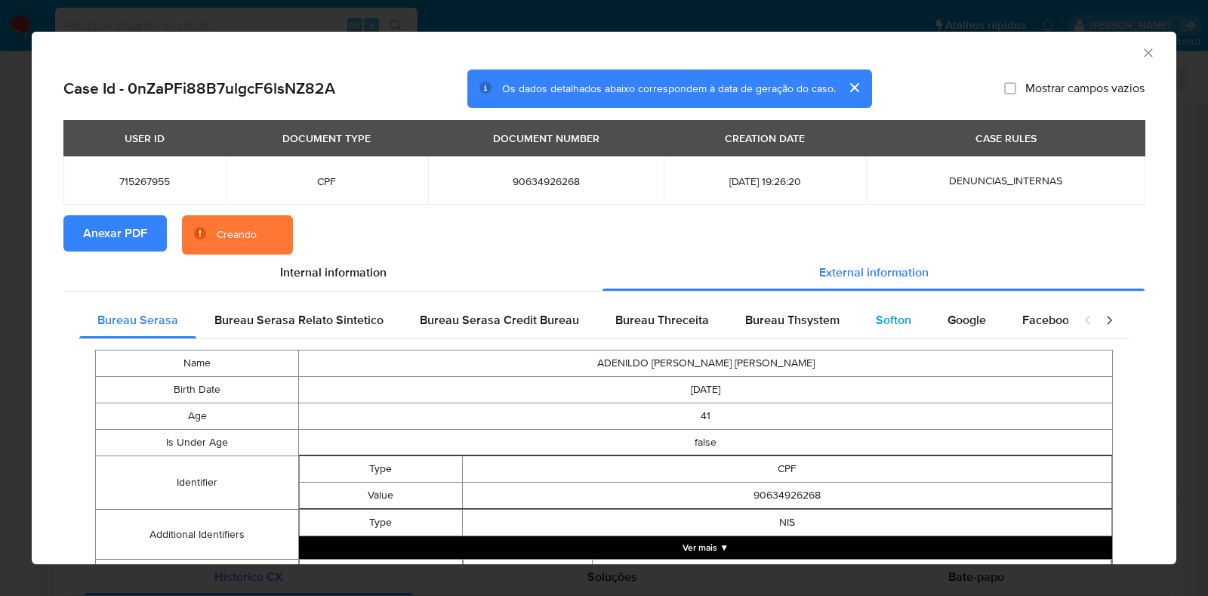
click at [863, 311] on div "Softon" at bounding box center [894, 320] width 72 height 36
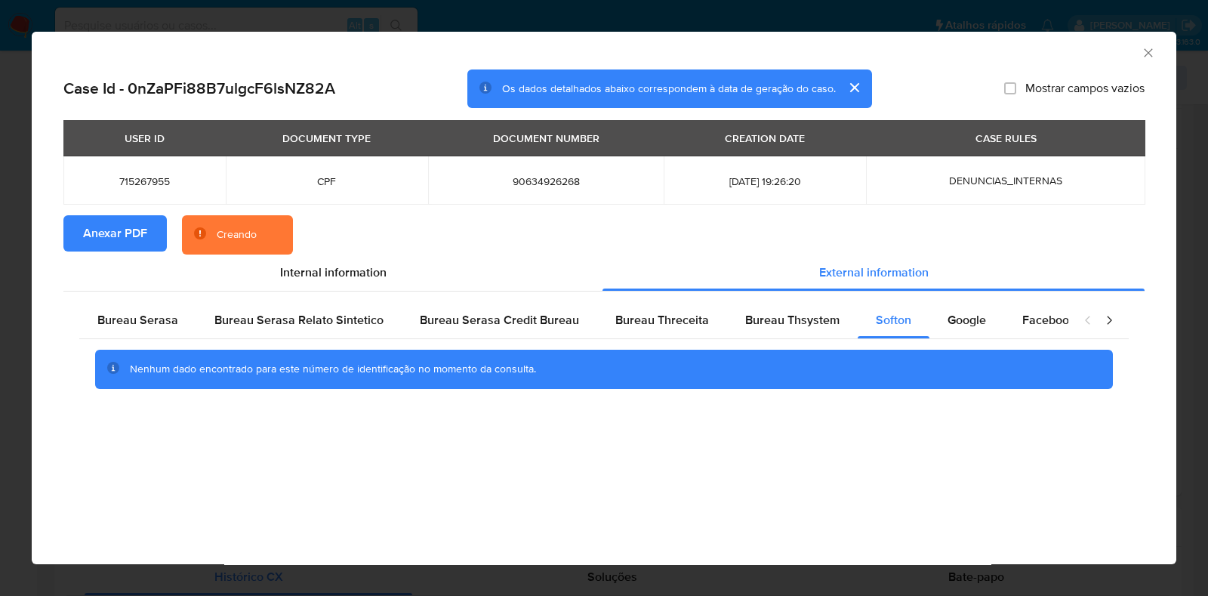
click at [1151, 50] on icon "Fechar a janela" at bounding box center [1148, 52] width 8 height 8
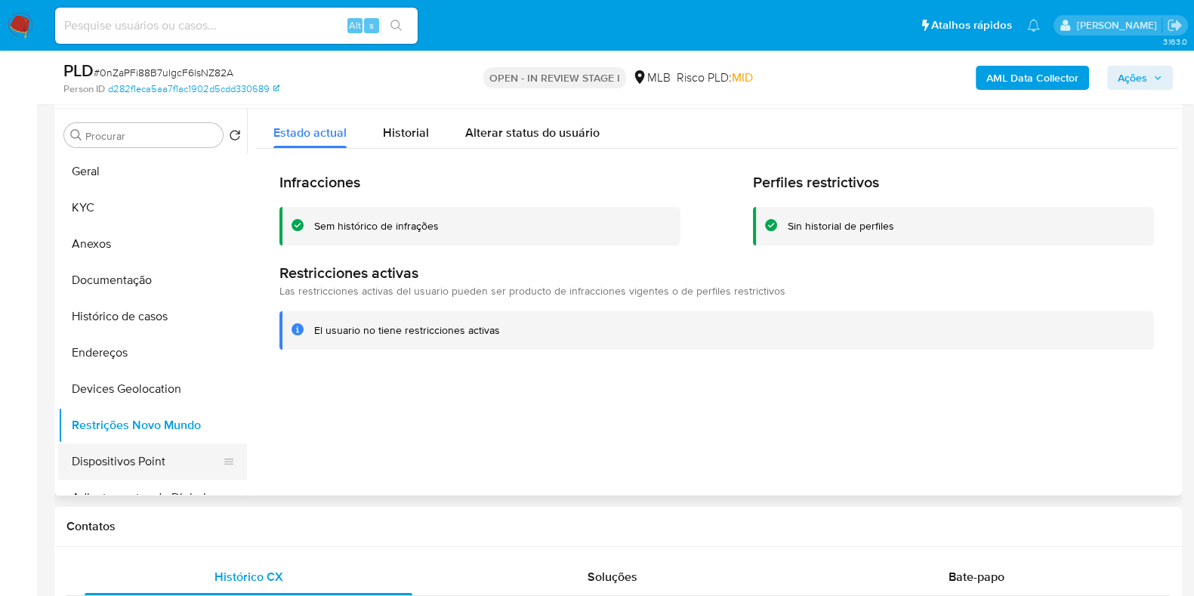
click at [150, 472] on button "Dispositivos Point" at bounding box center [146, 461] width 177 height 36
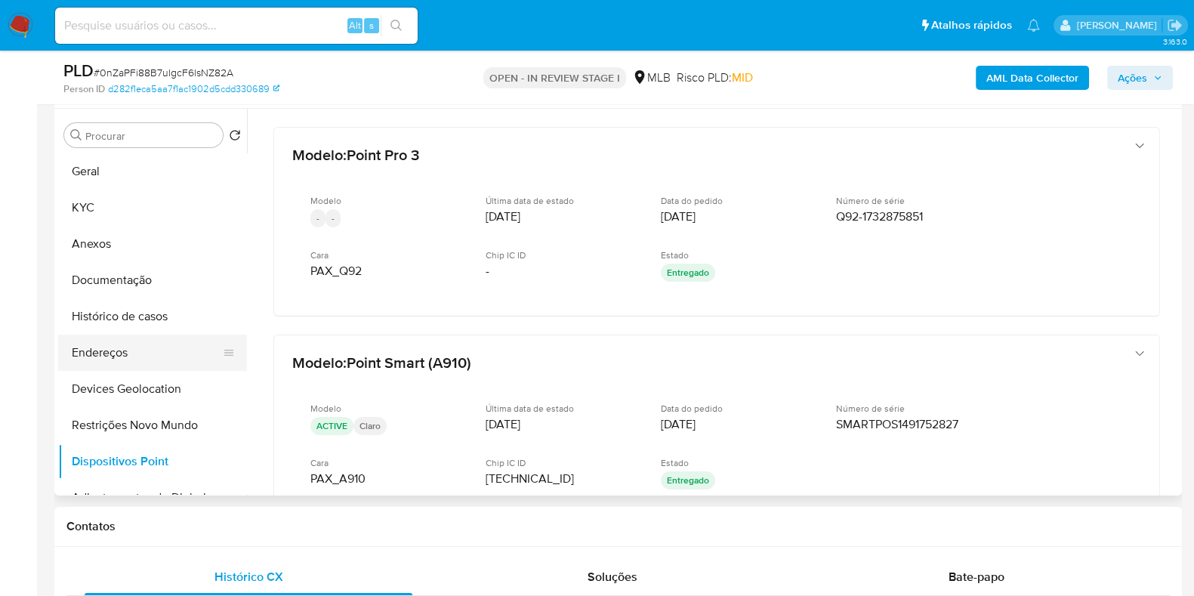
click at [109, 359] on button "Endereços" at bounding box center [146, 352] width 177 height 36
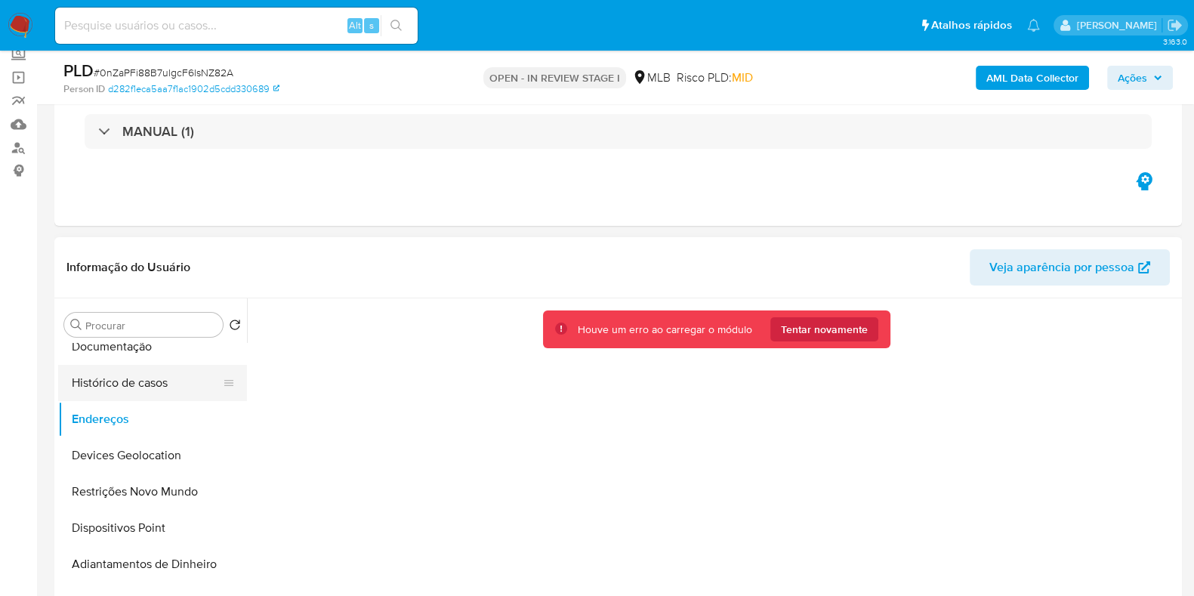
scroll to position [94, 0]
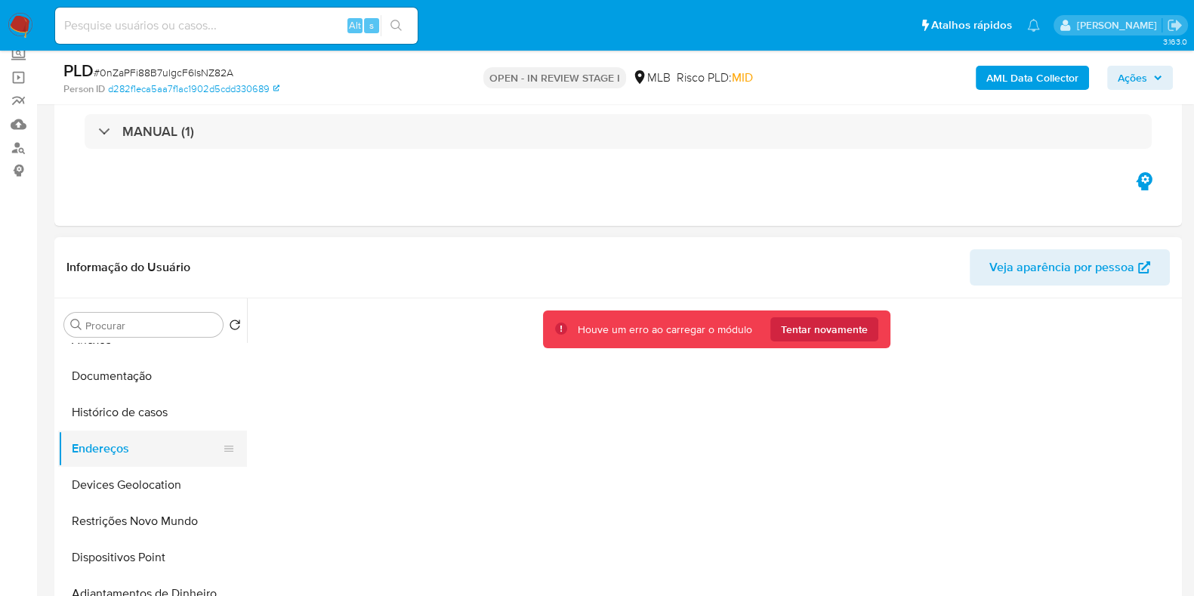
drag, startPoint x: 128, startPoint y: 414, endPoint x: 109, endPoint y: 440, distance: 32.5
click at [128, 415] on button "Histórico de casos" at bounding box center [152, 412] width 189 height 36
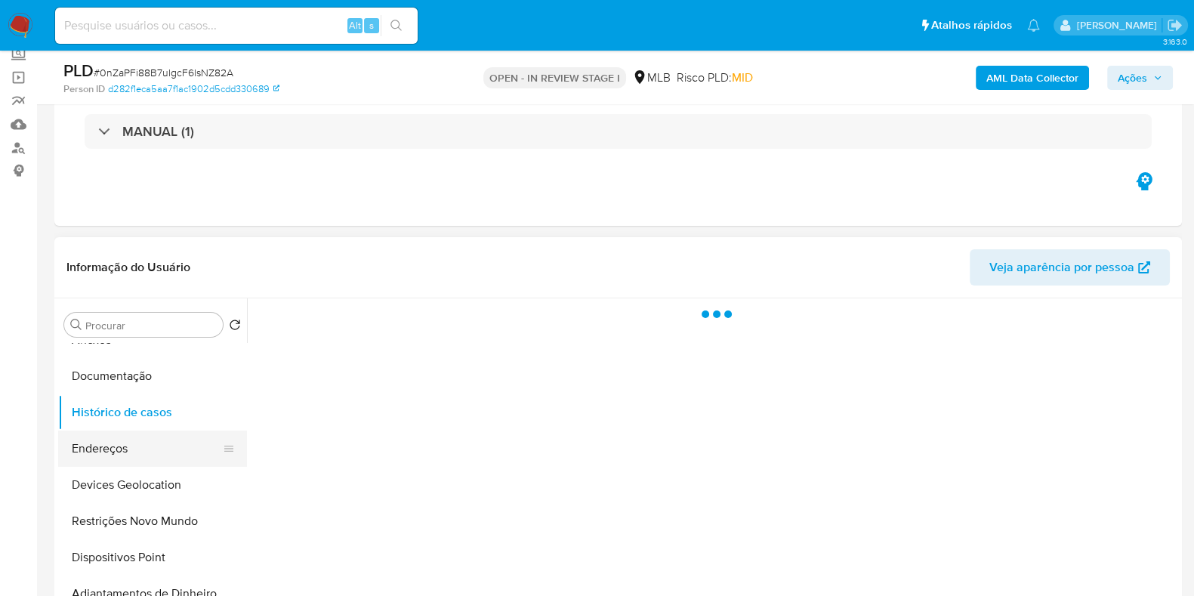
click at [98, 452] on button "Endereços" at bounding box center [146, 448] width 177 height 36
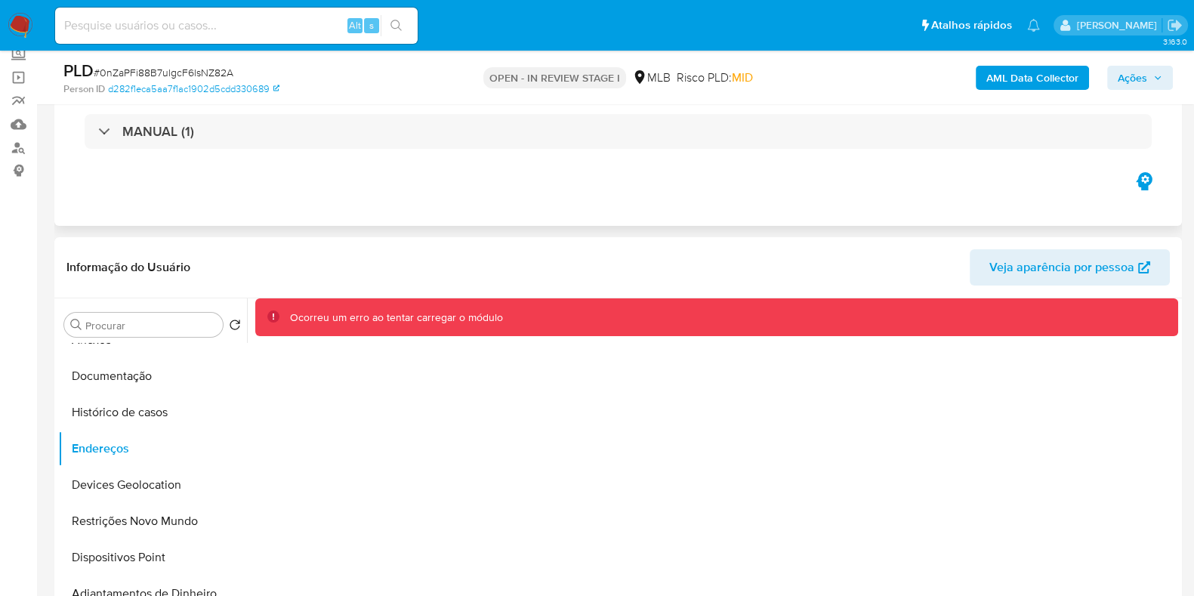
scroll to position [188, 0]
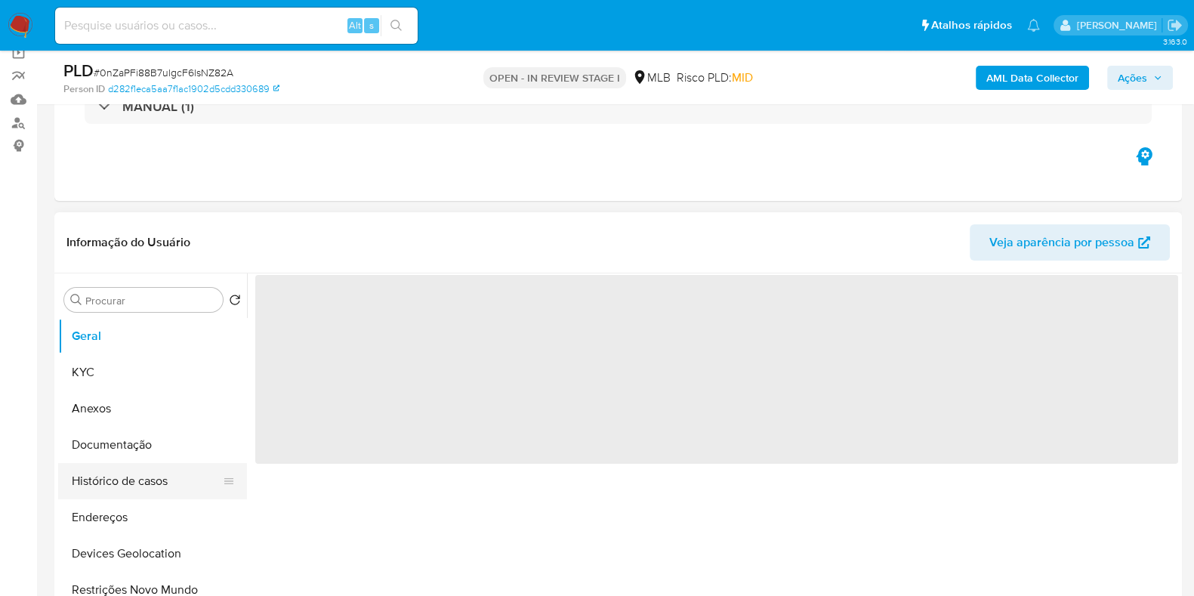
scroll to position [188, 0]
select select "10"
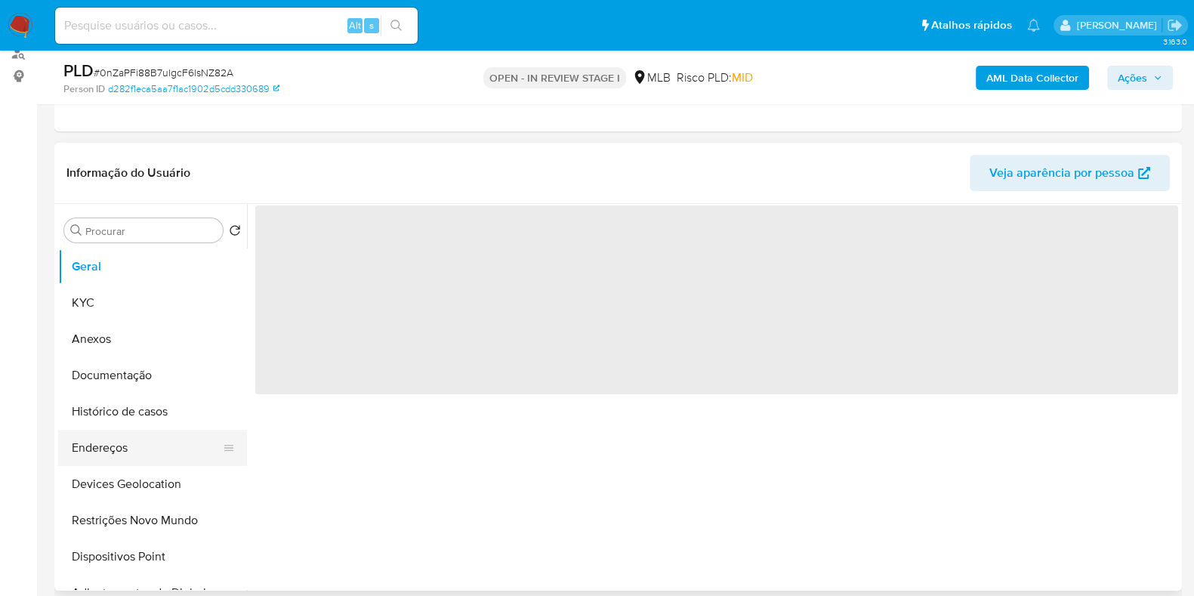
click at [121, 446] on button "Endereços" at bounding box center [146, 448] width 177 height 36
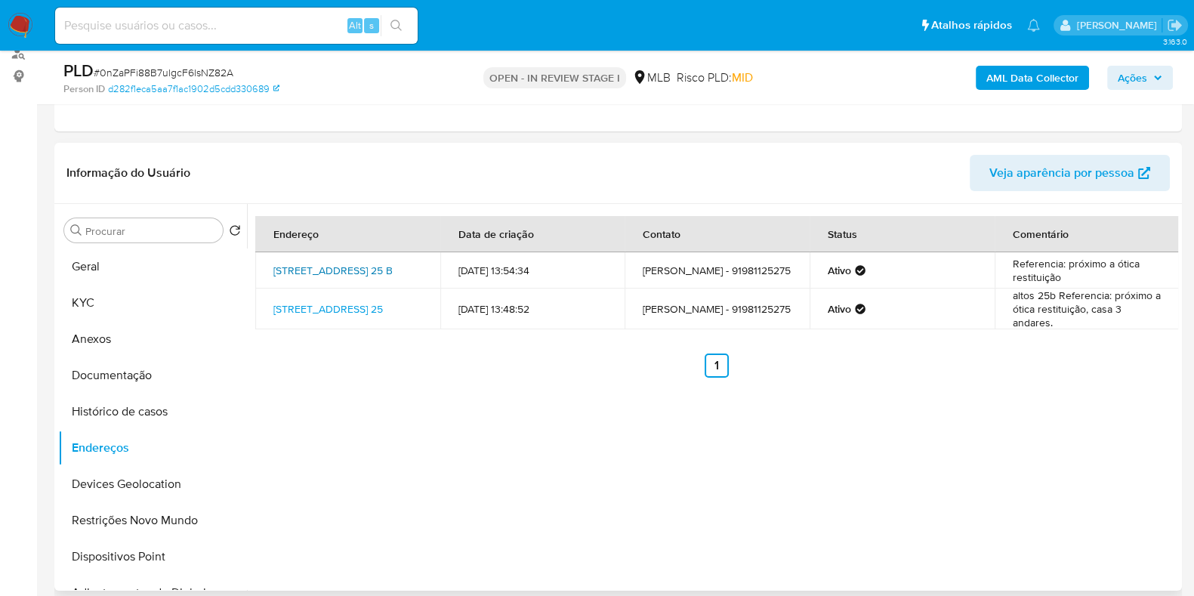
drag, startPoint x: 268, startPoint y: 258, endPoint x: 320, endPoint y: 279, distance: 55.9
click at [320, 279] on td "[STREET_ADDRESS] 25 B" at bounding box center [347, 270] width 185 height 36
copy link "[STREET_ADDRESS]"
click at [319, 277] on link "[STREET_ADDRESS] 25 B" at bounding box center [332, 270] width 119 height 15
click at [125, 319] on button "KYC" at bounding box center [146, 303] width 177 height 36
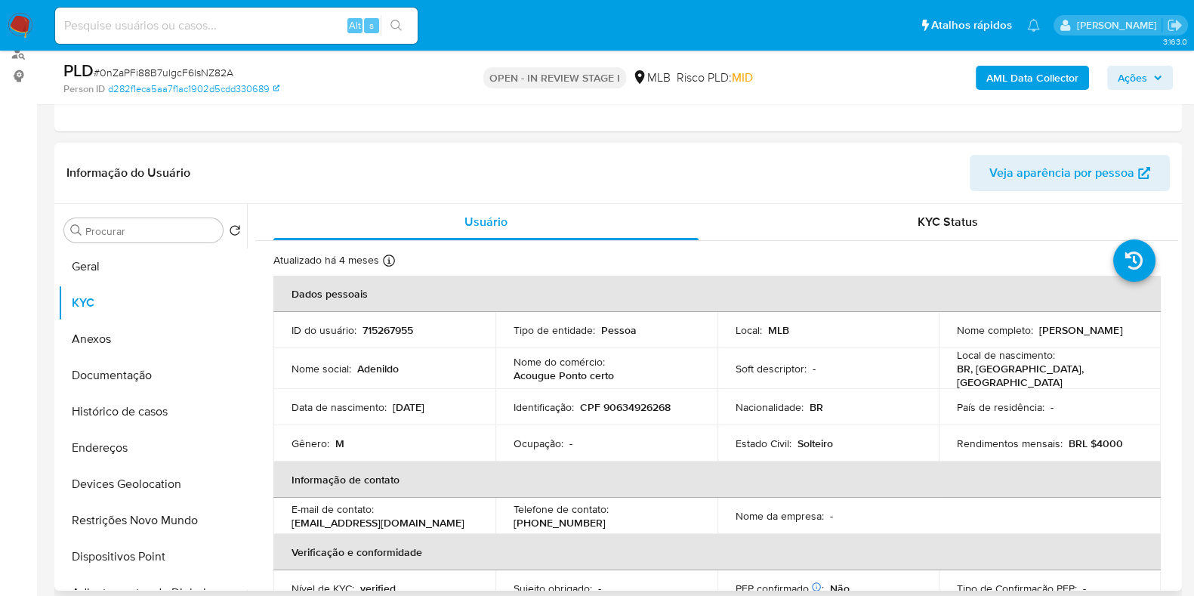
click at [643, 403] on p "CPF 90634926268" at bounding box center [625, 407] width 91 height 14
copy p "90634926268"
click at [131, 376] on button "Documentação" at bounding box center [146, 375] width 177 height 36
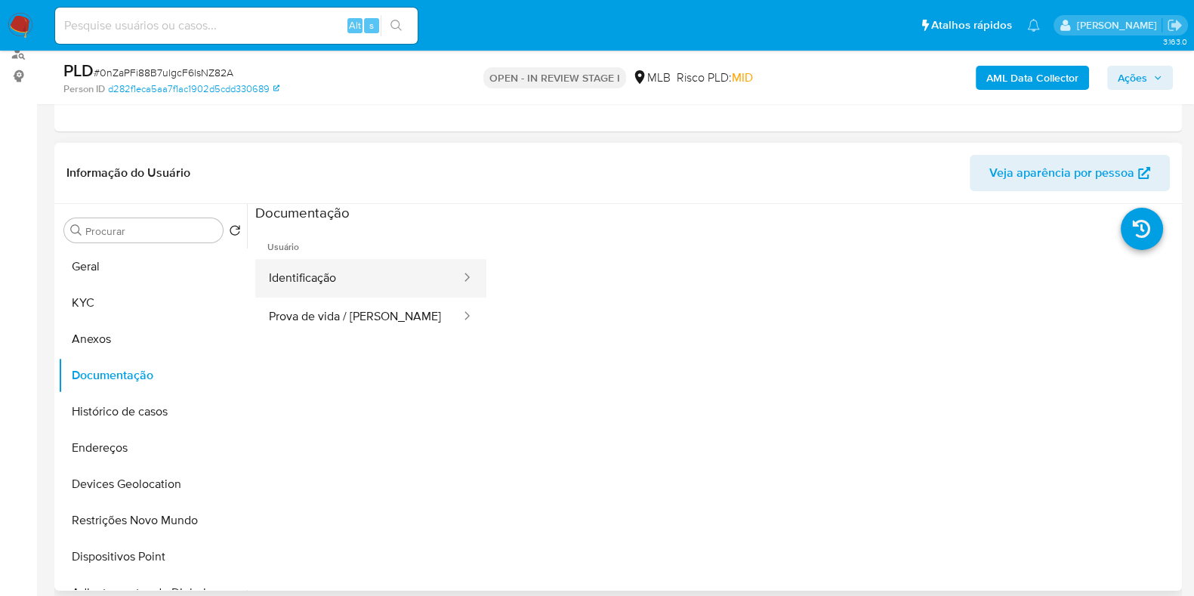
click at [362, 285] on button "Identificação" at bounding box center [358, 278] width 207 height 39
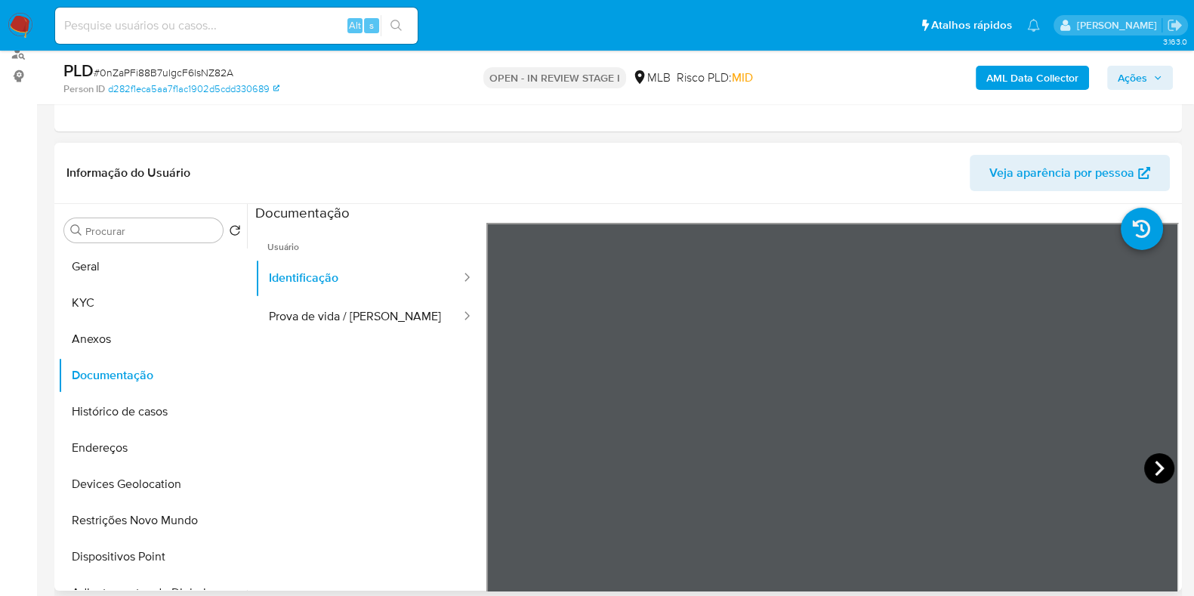
click at [1159, 470] on icon at bounding box center [1159, 468] width 30 height 30
click at [122, 288] on button "KYC" at bounding box center [146, 303] width 177 height 36
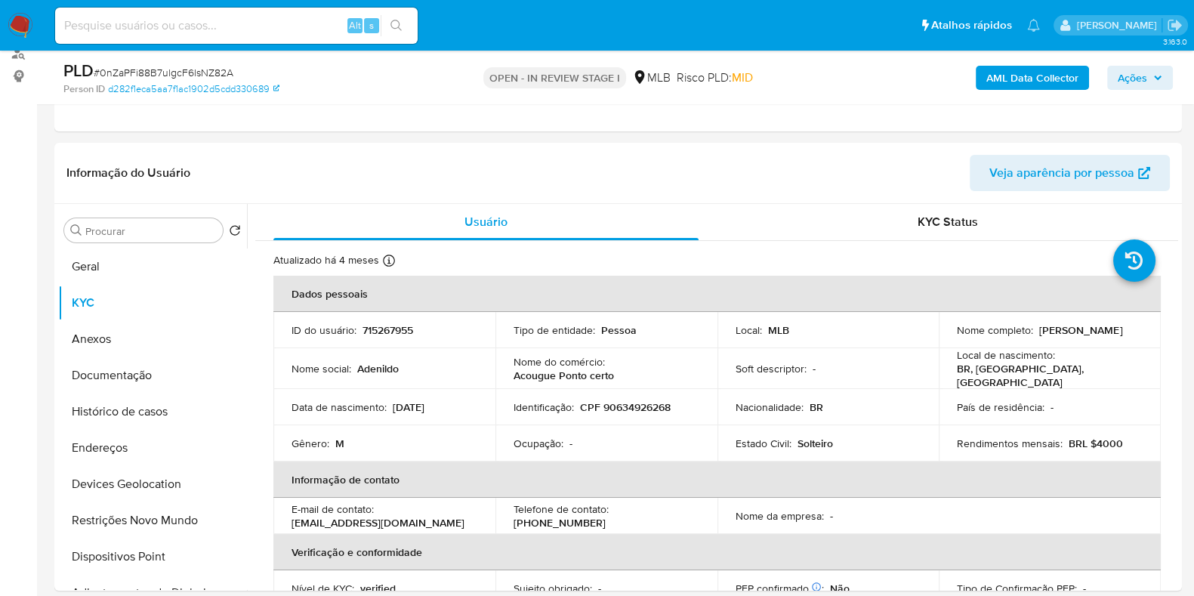
click at [624, 405] on p "CPF 90634926268" at bounding box center [625, 407] width 91 height 14
copy p "90634926268"
click at [1039, 337] on p "Adenildo Machado Pinheiro" at bounding box center [1080, 330] width 83 height 14
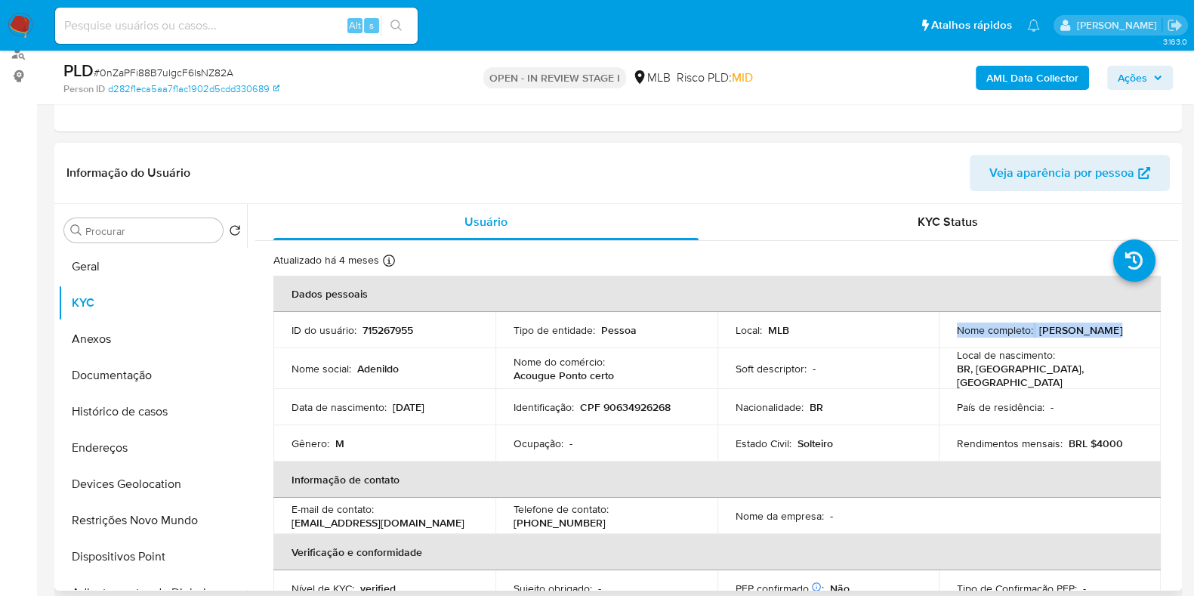
click at [1039, 337] on p "Adenildo Machado Pinheiro" at bounding box center [1080, 330] width 83 height 14
copy div "Nome completo : Adenildo Machado Pinheiro"
click at [969, 323] on p "Nome completo :" at bounding box center [995, 330] width 76 height 14
click at [963, 344] on td "Nome completo : Adenildo Machado Pinheiro" at bounding box center [1050, 330] width 222 height 36
drag, startPoint x: 954, startPoint y: 337, endPoint x: 1046, endPoint y: 311, distance: 94.9
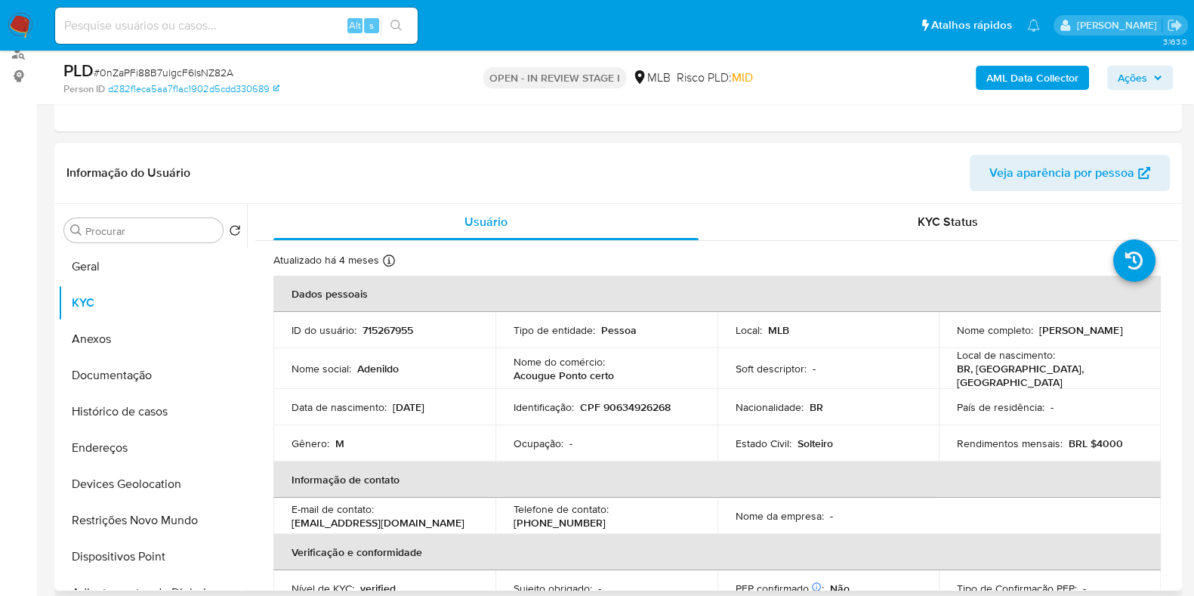
click at [1096, 337] on div "Nome completo : Adenildo Machado Pinheiro" at bounding box center [1050, 330] width 186 height 14
copy p "Adenildo Machado Pinheiro"
click at [147, 371] on button "Documentação" at bounding box center [146, 375] width 177 height 36
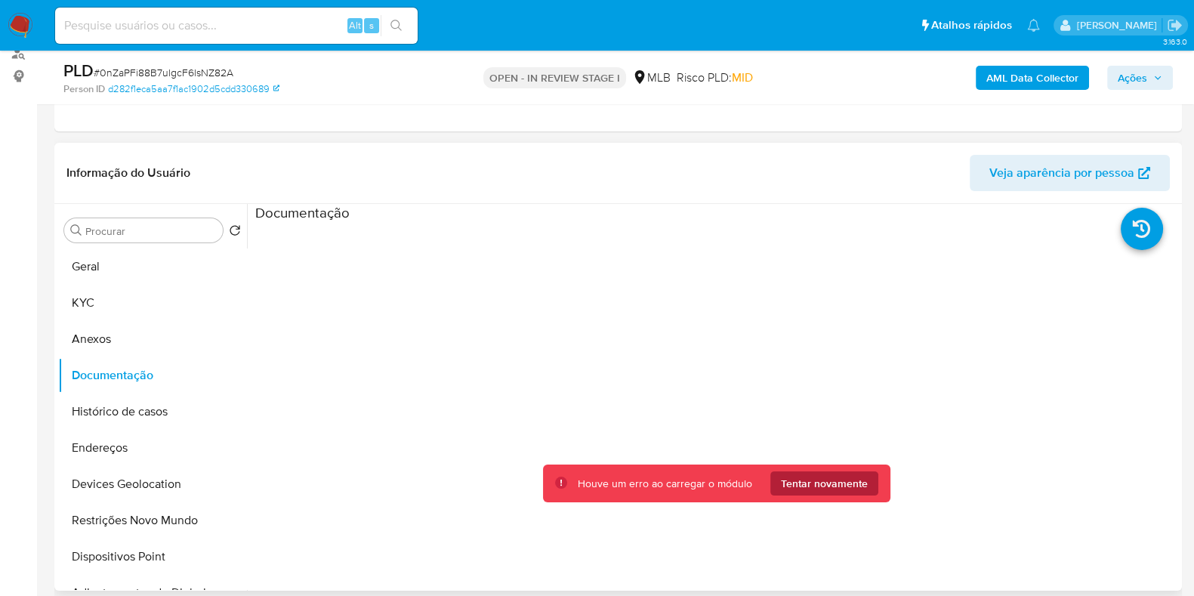
click at [832, 473] on span "Tentar novamente" at bounding box center [824, 483] width 87 height 24
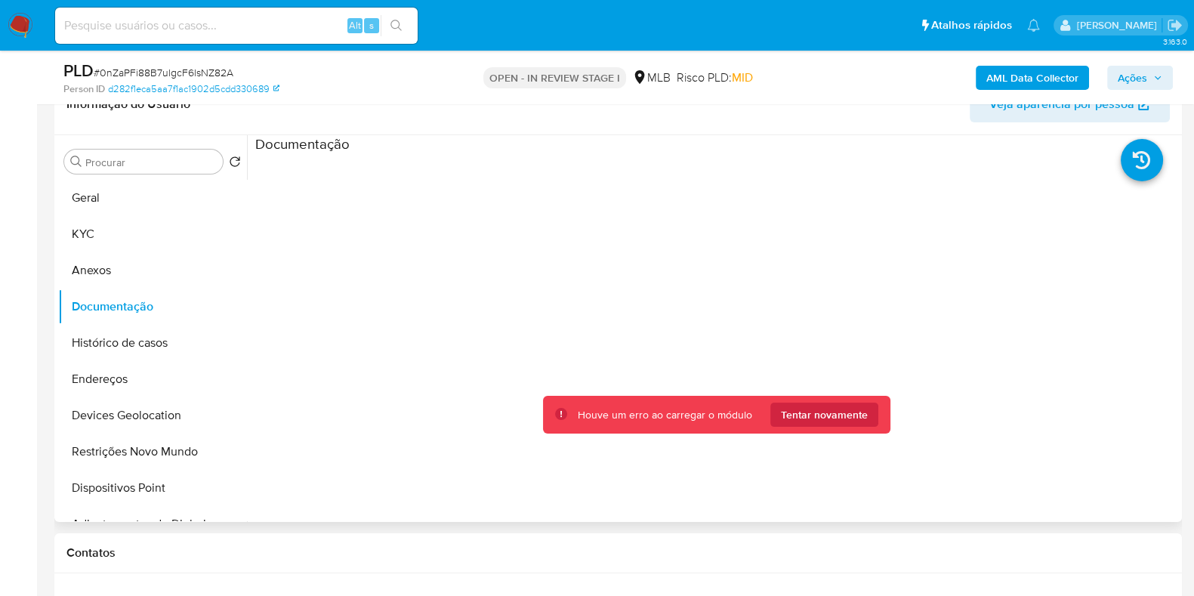
scroll to position [283, 0]
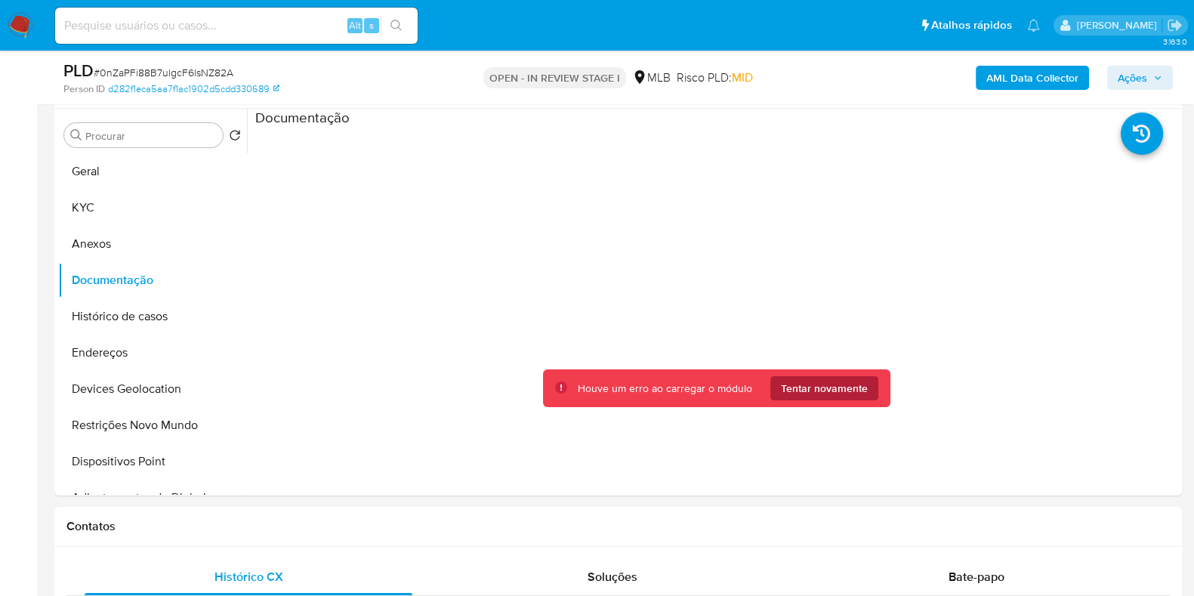
click at [818, 390] on span "Tentar novamente" at bounding box center [824, 388] width 87 height 24
click at [799, 383] on span "Tentar novamente" at bounding box center [824, 388] width 87 height 24
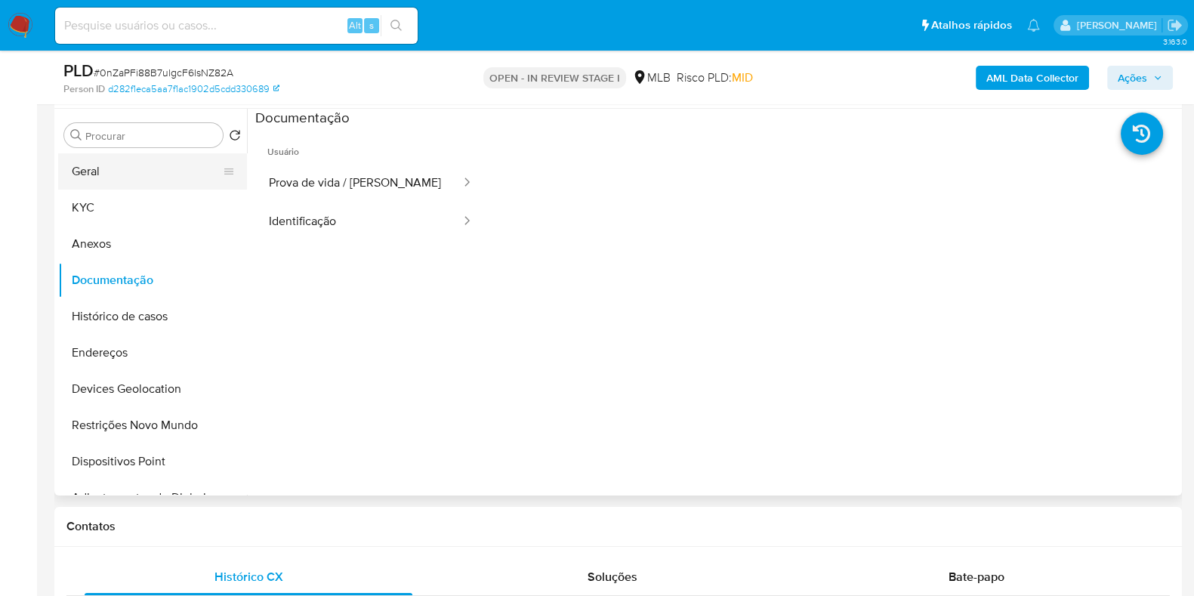
click at [93, 171] on button "Geral" at bounding box center [146, 171] width 177 height 36
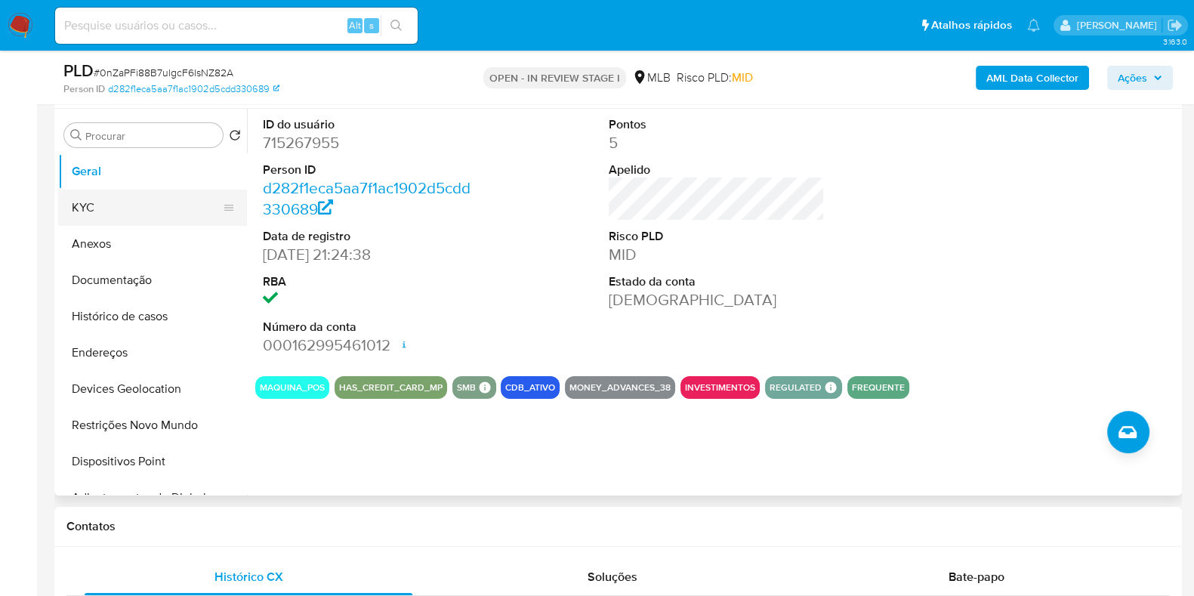
click at [85, 207] on button "KYC" at bounding box center [146, 208] width 177 height 36
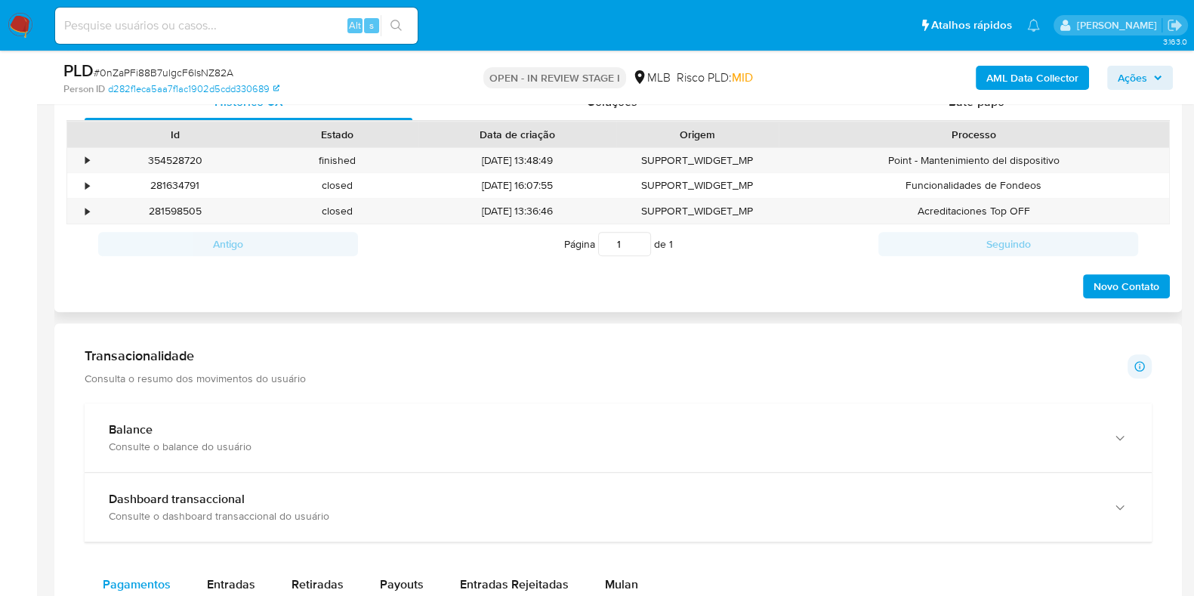
scroll to position [660, 0]
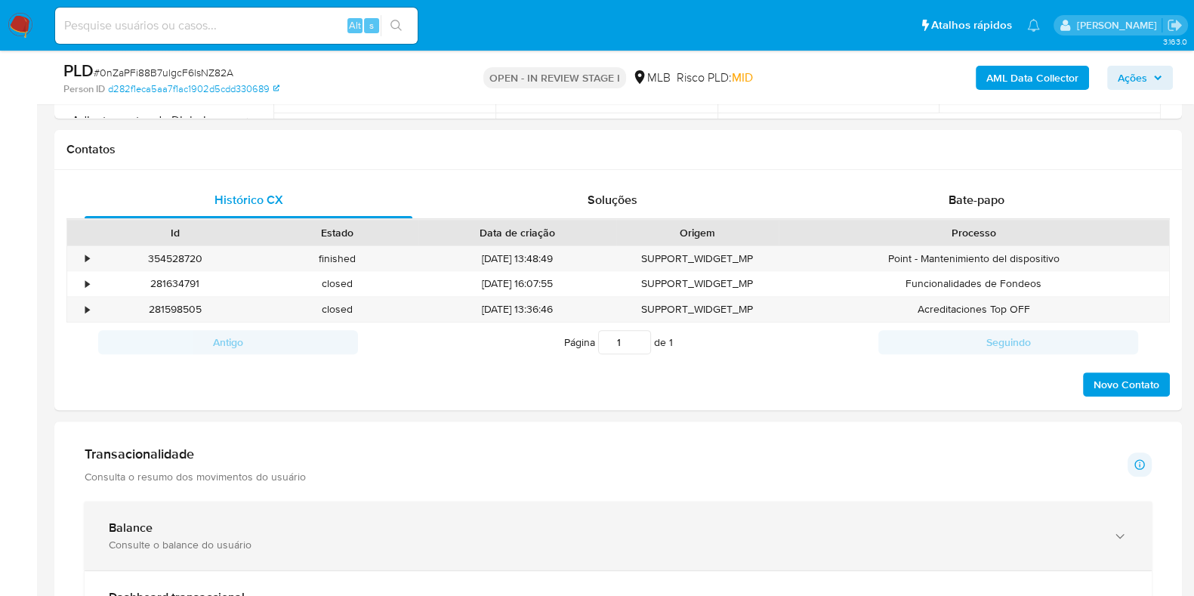
click at [190, 520] on div "Balance" at bounding box center [603, 527] width 988 height 15
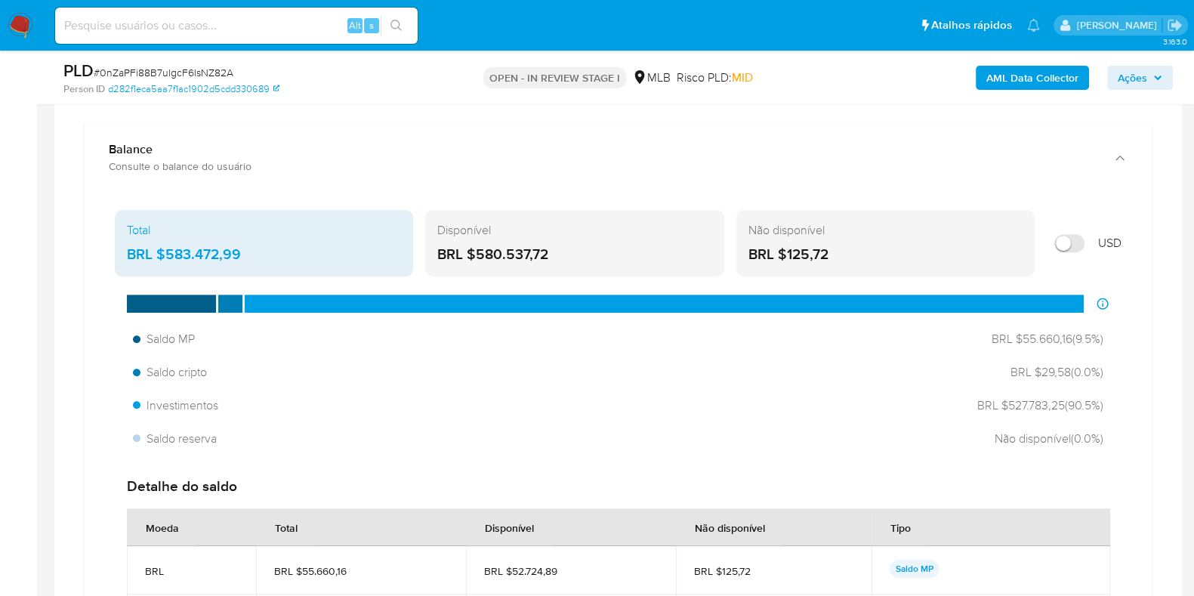
scroll to position [1133, 0]
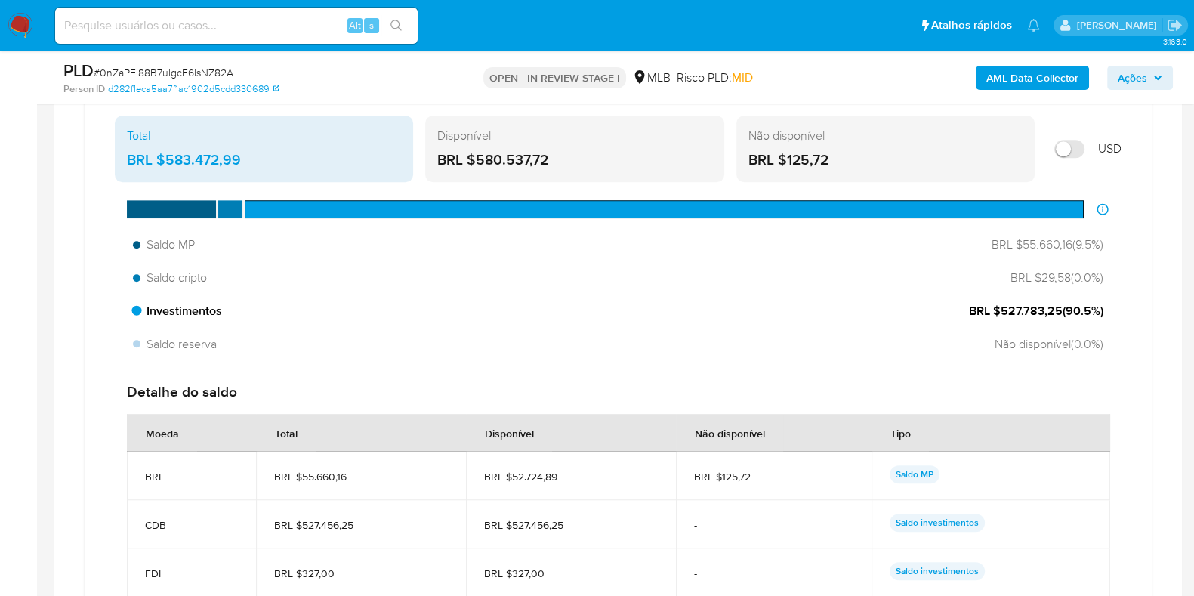
drag, startPoint x: 1002, startPoint y: 307, endPoint x: 1061, endPoint y: 308, distance: 58.9
click at [1061, 308] on span "BRL $527.783,25 ( 90.5 %)" at bounding box center [1036, 311] width 134 height 17
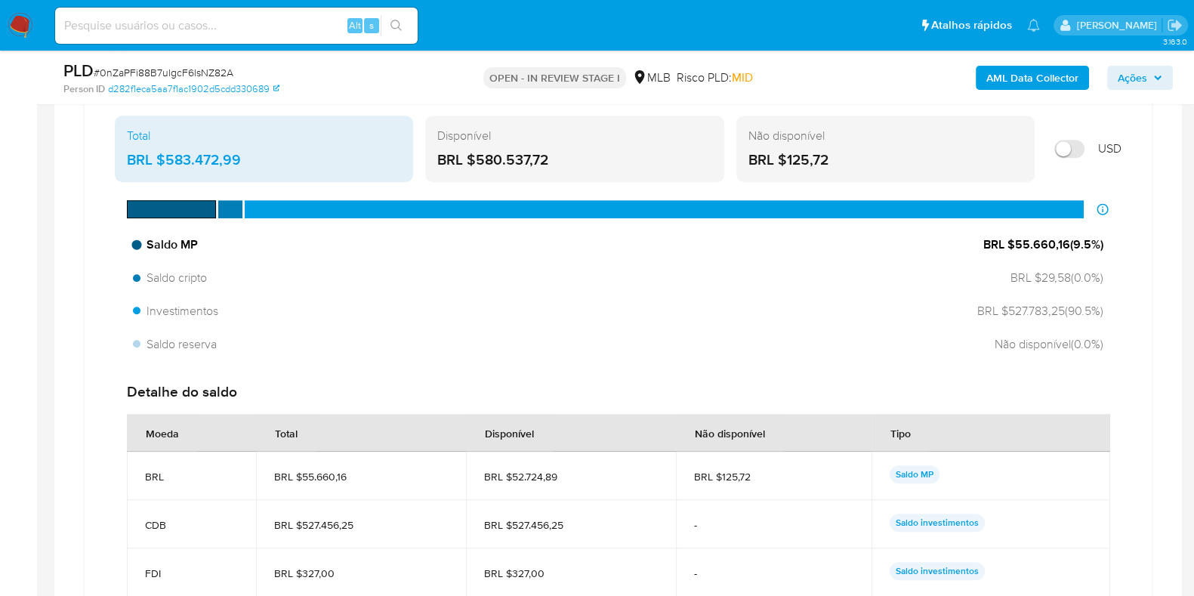
drag, startPoint x: 1012, startPoint y: 248, endPoint x: 1067, endPoint y: 251, distance: 55.2
click at [1067, 251] on div "Saldo MP BRL $55.660,16 ( 9.5 %)" at bounding box center [618, 244] width 982 height 29
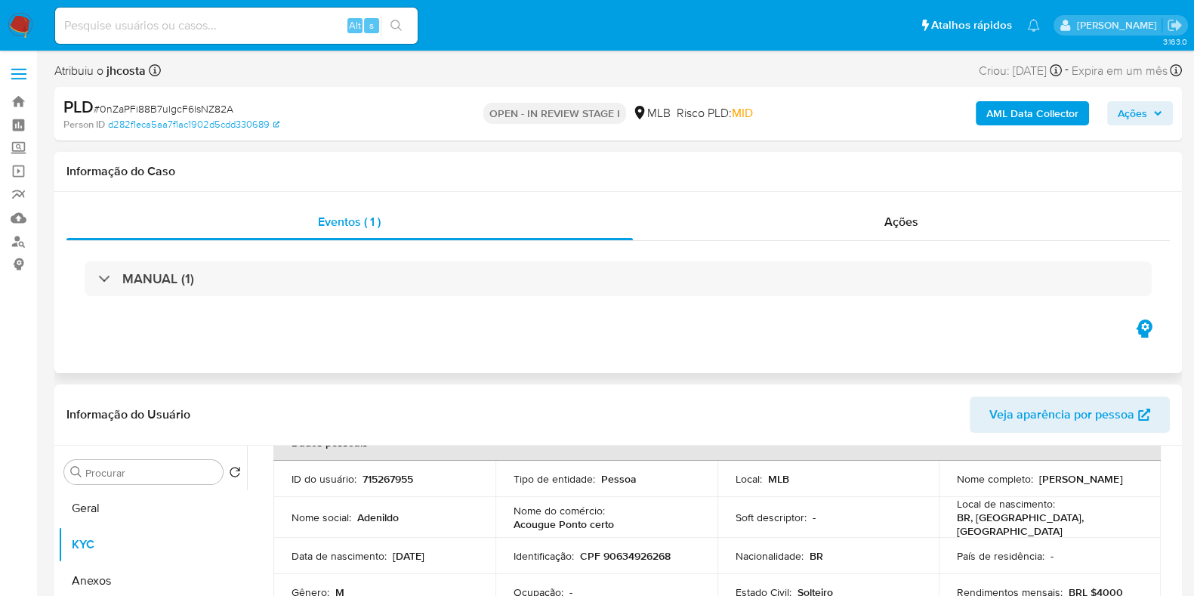
scroll to position [283, 0]
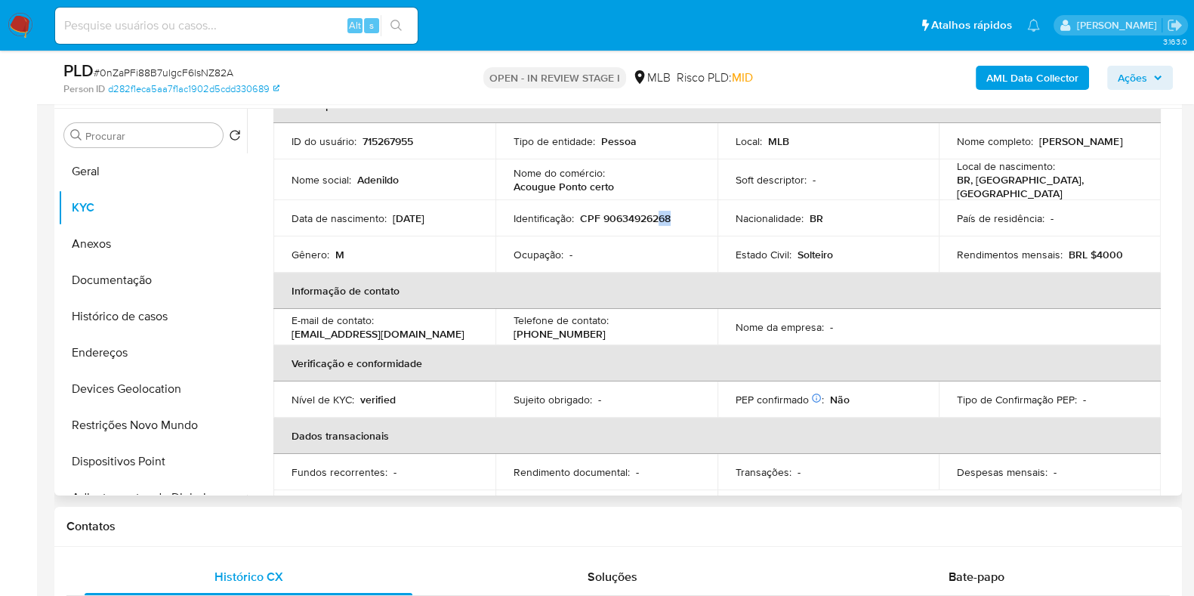
drag, startPoint x: 657, startPoint y: 213, endPoint x: 675, endPoint y: 216, distance: 18.4
click at [675, 216] on div "Identificação : CPF 90634926268" at bounding box center [606, 218] width 186 height 14
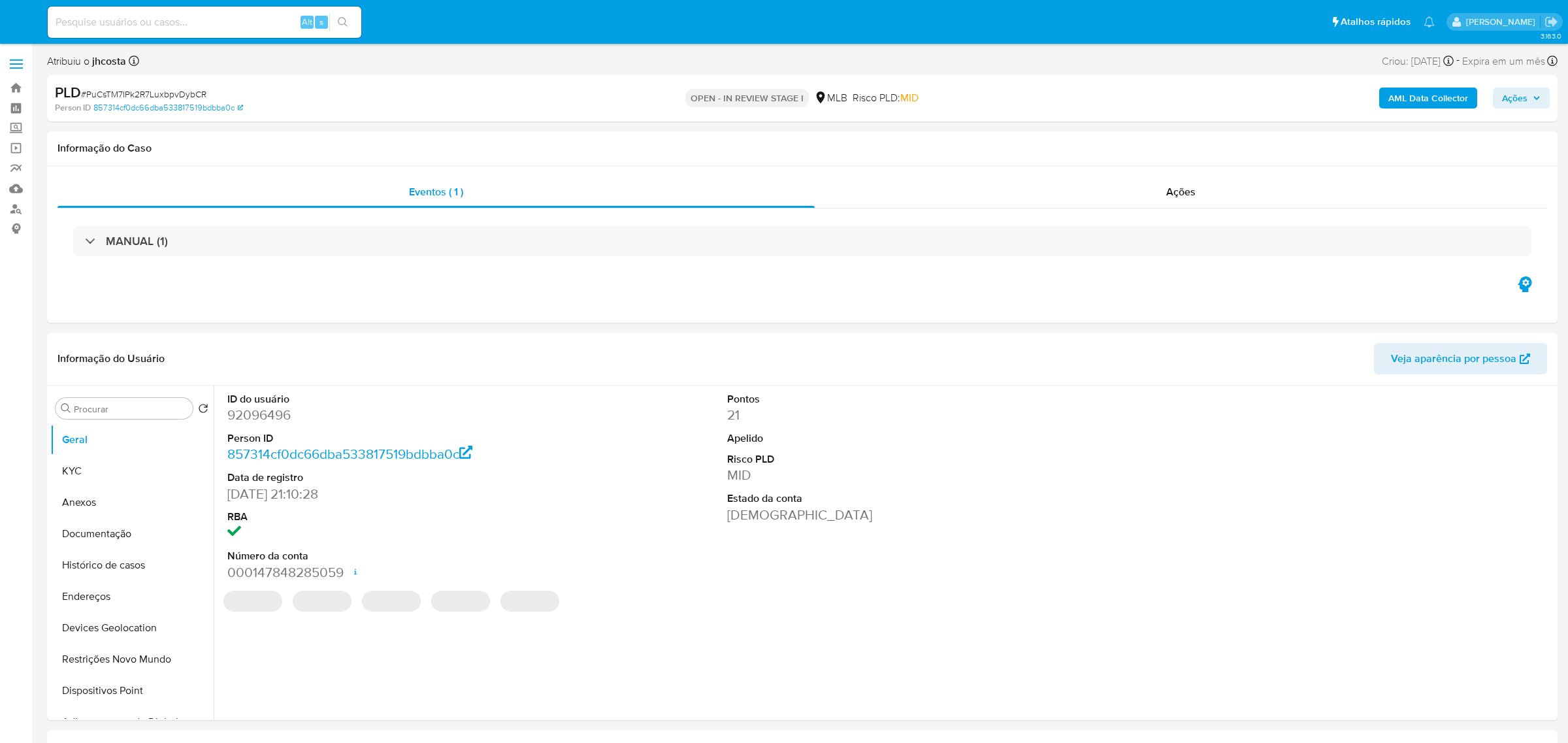
select select "10"
